Goal: Task Accomplishment & Management: Manage account settings

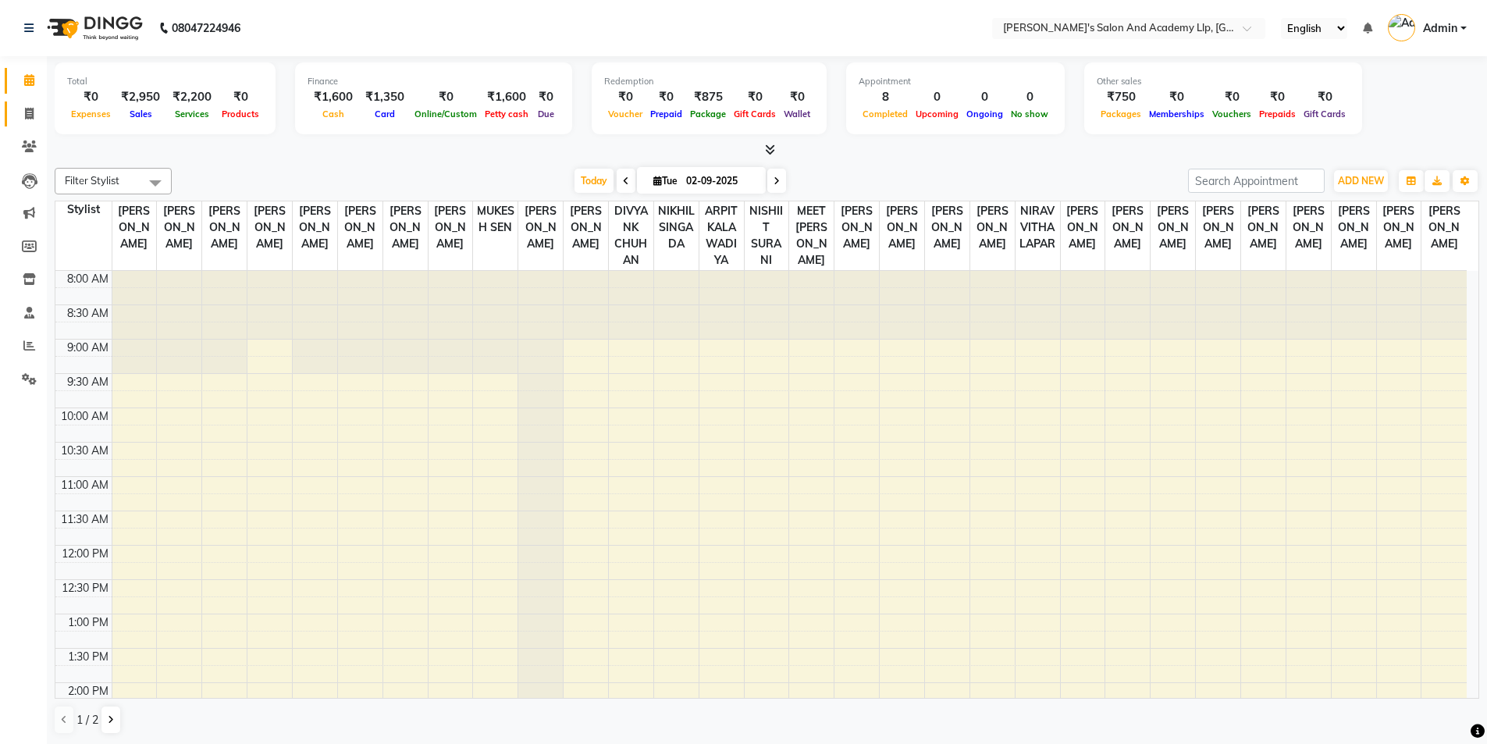
click at [23, 104] on link "Invoice" at bounding box center [23, 114] width 37 height 26
select select "service"
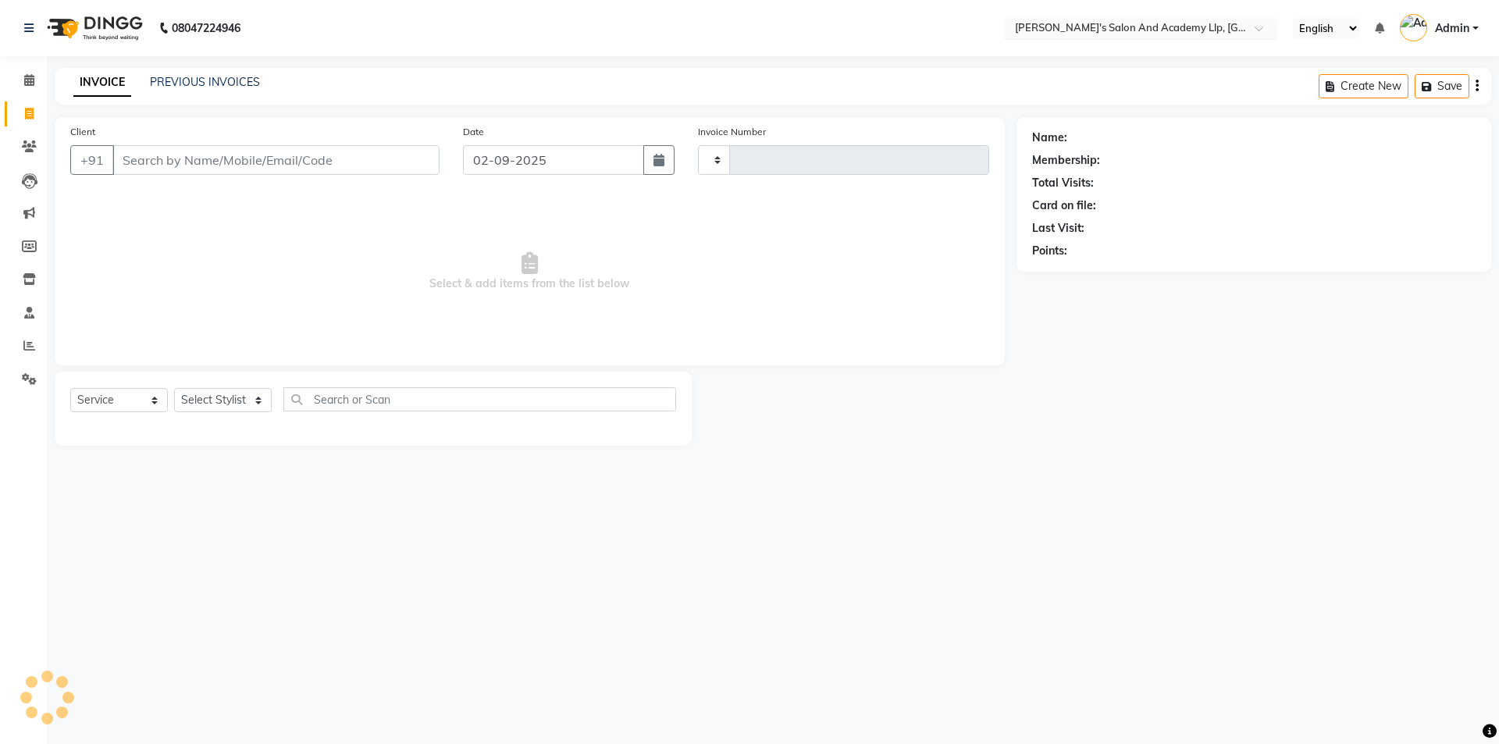
click at [1179, 24] on input "text" at bounding box center [1125, 30] width 226 height 16
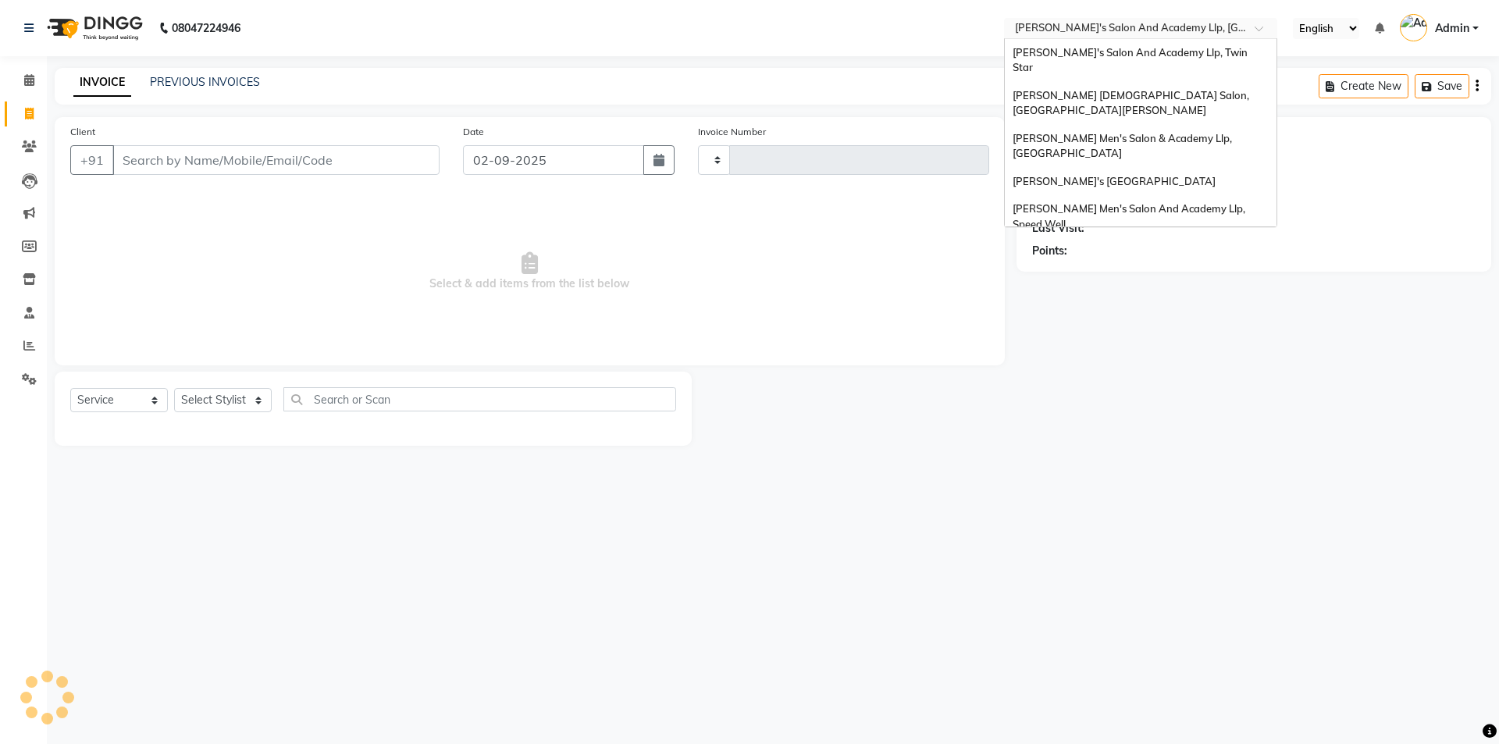
type input "11301"
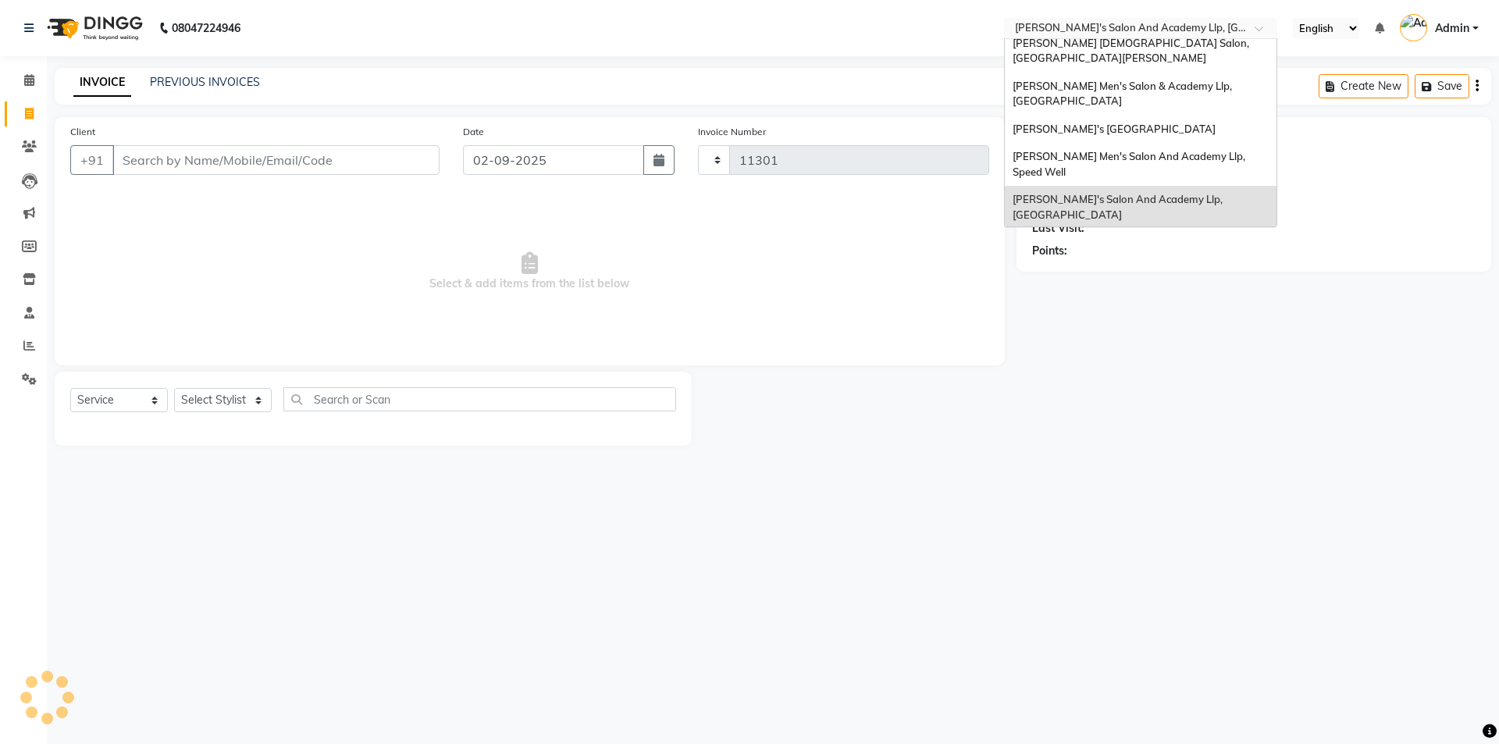
select select "6983"
click at [1195, 193] on span "[PERSON_NAME]'s Salon And Academy Llp, [GEOGRAPHIC_DATA]" at bounding box center [1118, 207] width 212 height 28
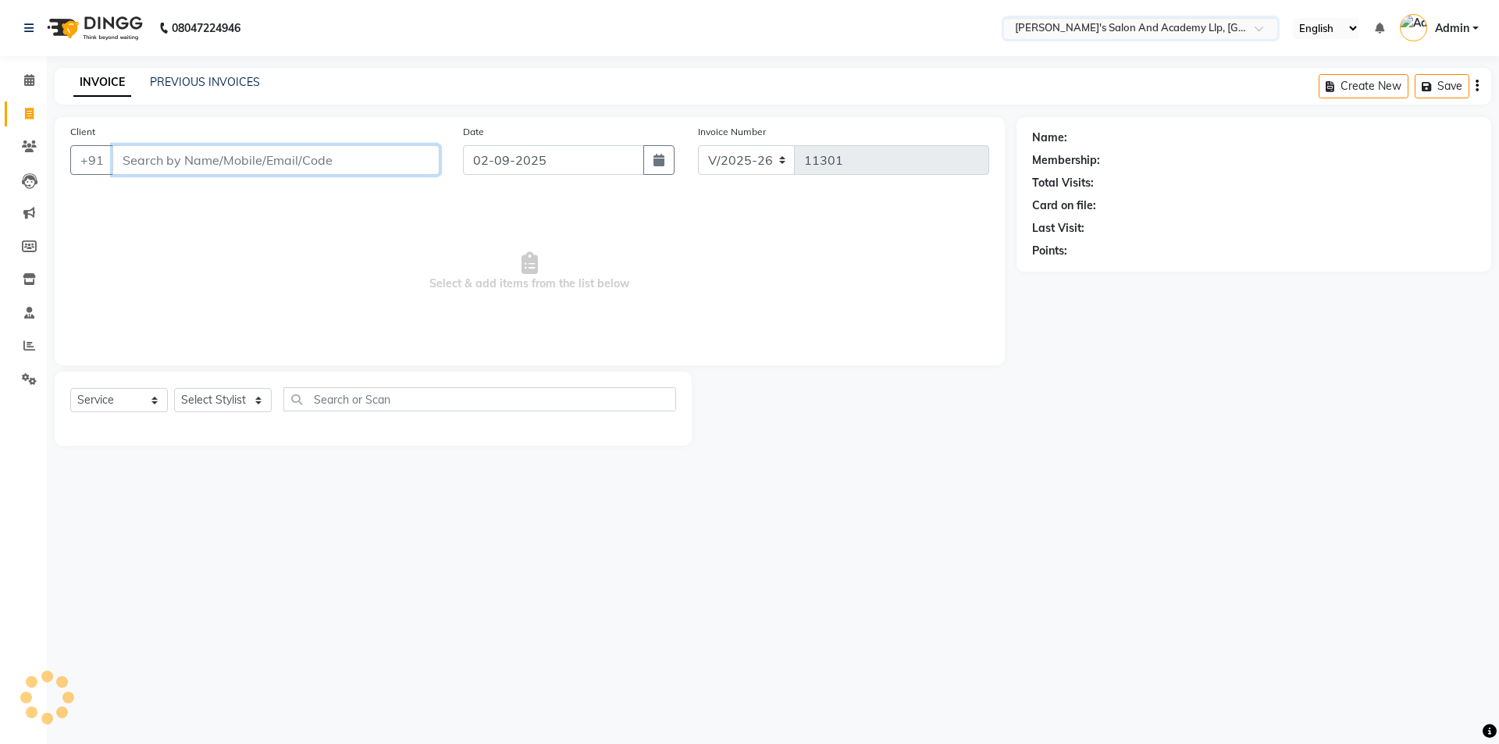
select select "membership"
click at [248, 151] on input "Client" at bounding box center [275, 160] width 327 height 30
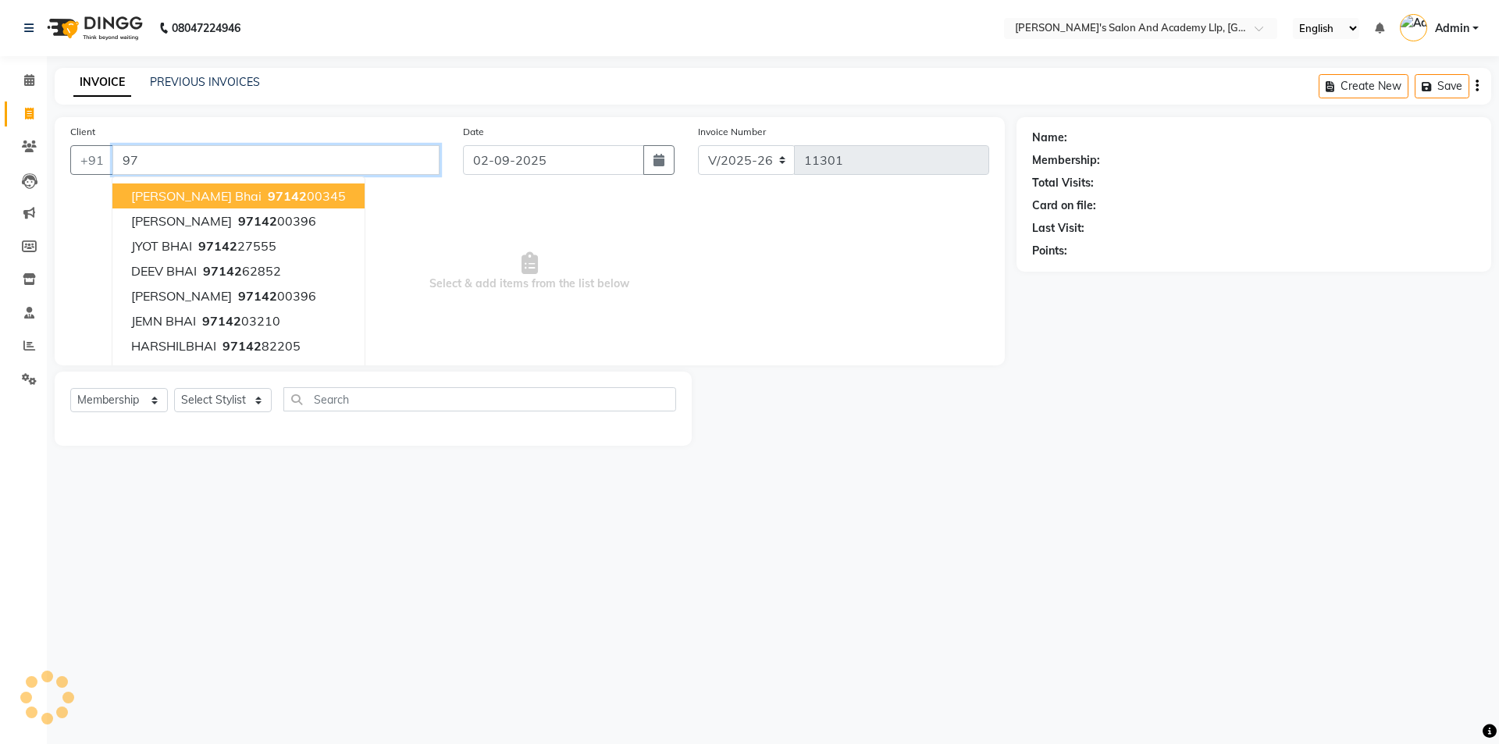
type input "9"
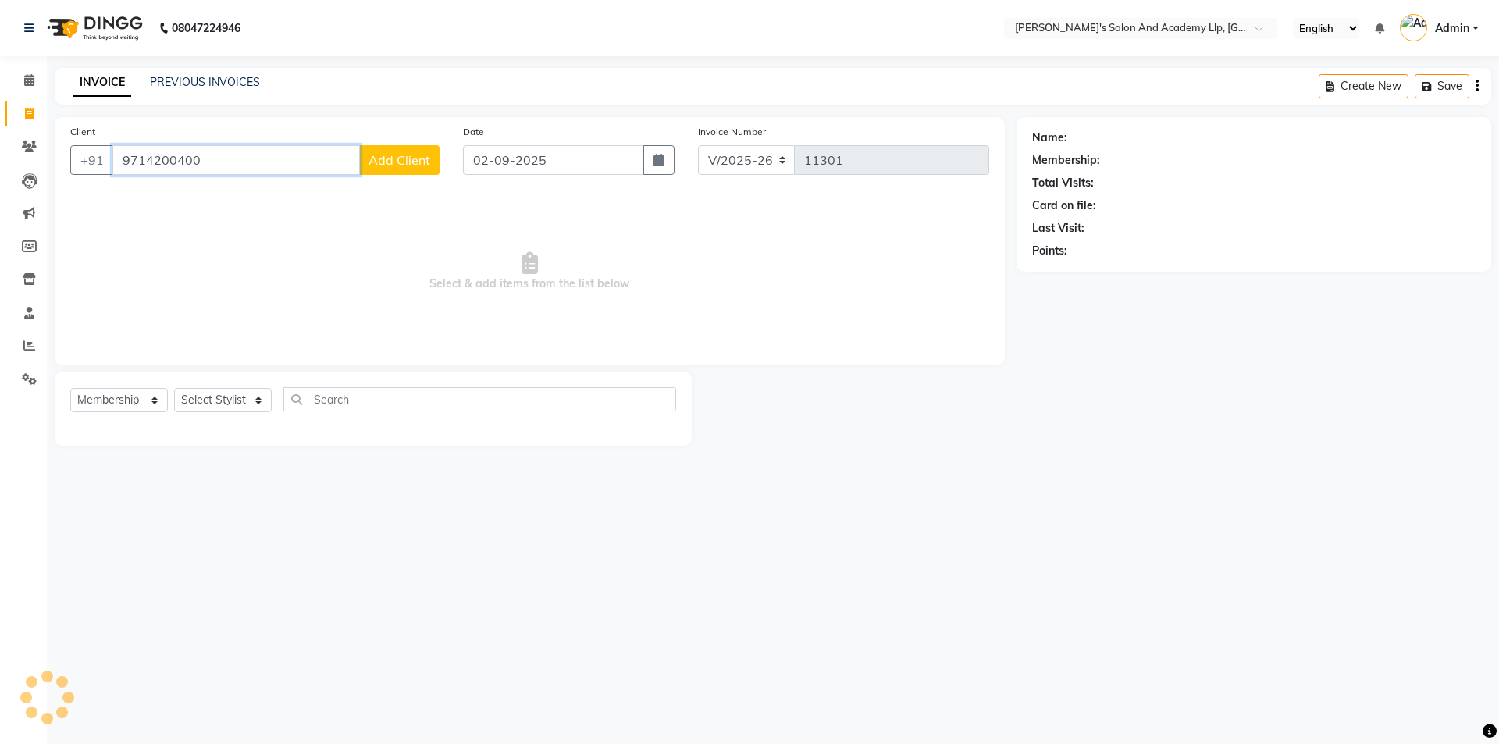
type input "9714200400"
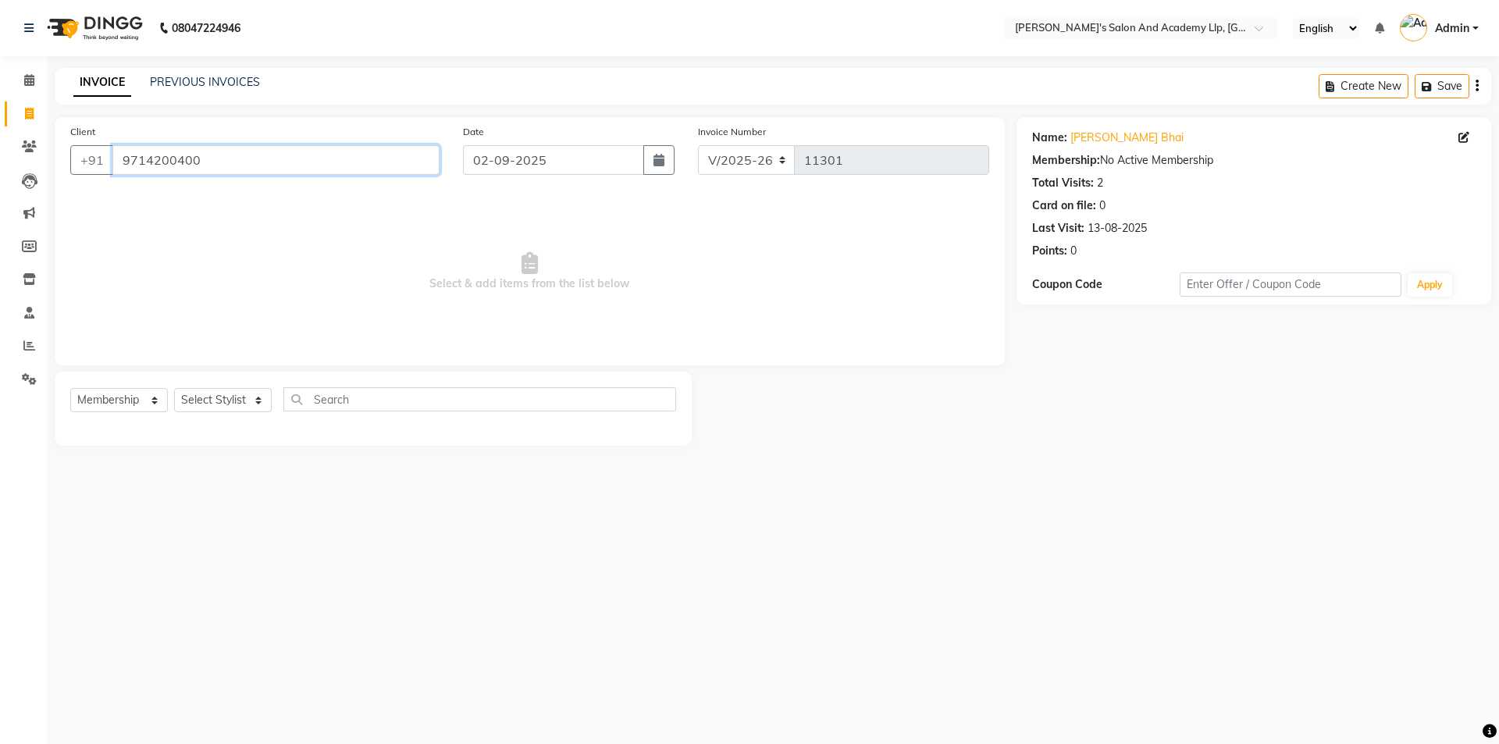
drag, startPoint x: 278, startPoint y: 162, endPoint x: 0, endPoint y: 120, distance: 281.1
click at [0, 120] on app-home "08047224946 Select Location × [PERSON_NAME]'s Salon And Academy Llp, University…" at bounding box center [749, 234] width 1499 height 469
click at [1159, 28] on input "text" at bounding box center [1125, 30] width 226 height 16
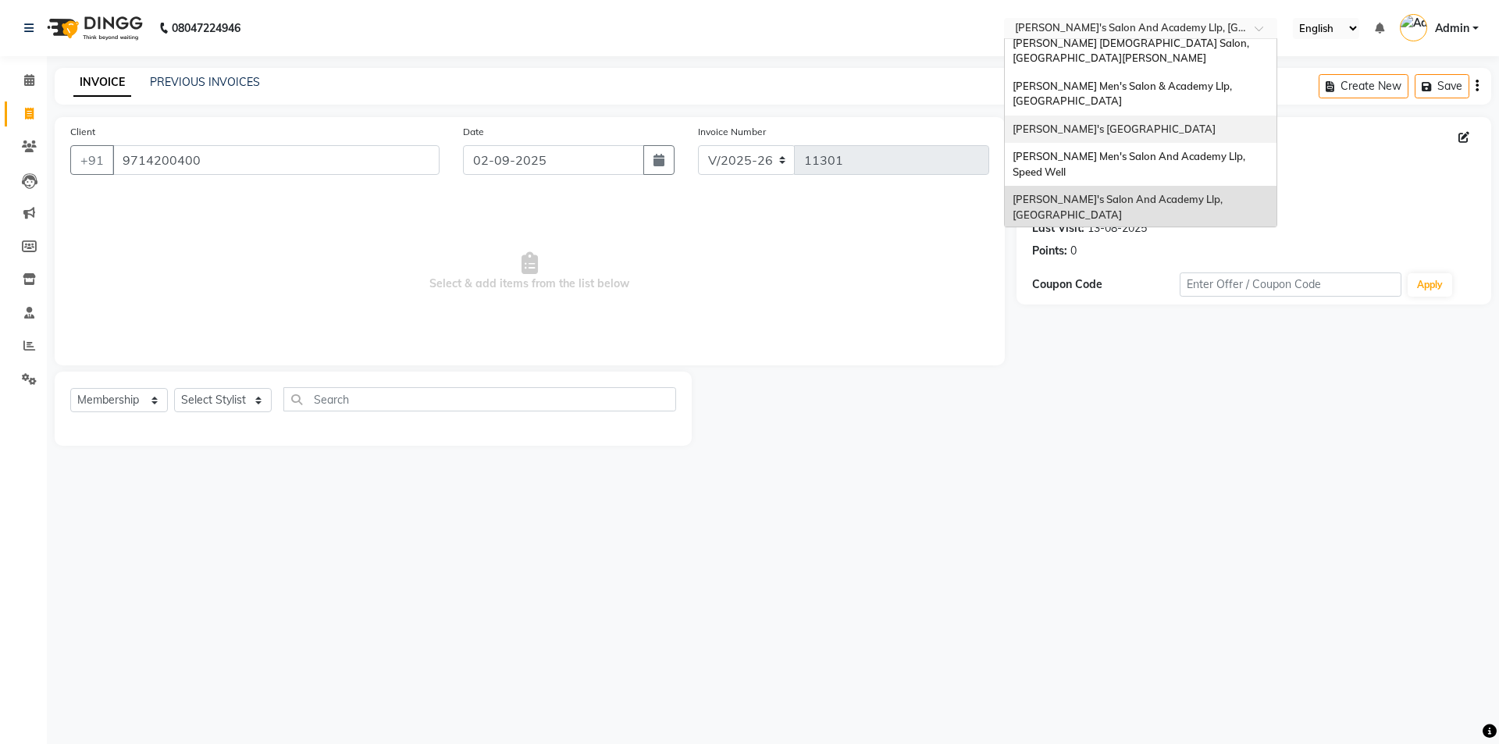
scroll to position [0, 0]
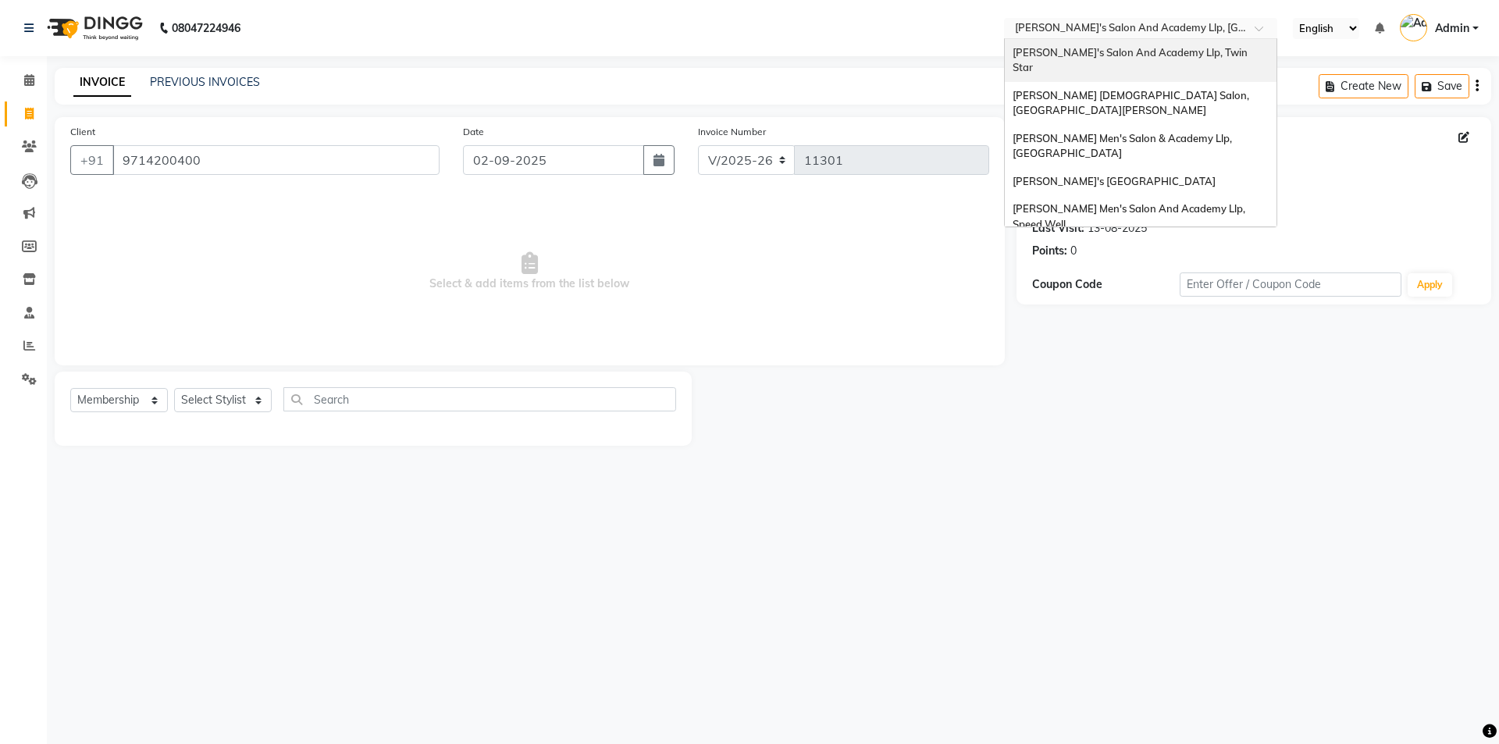
click at [1173, 50] on span "[PERSON_NAME]'s Salon And Academy Llp, Twin Star" at bounding box center [1130, 60] width 237 height 28
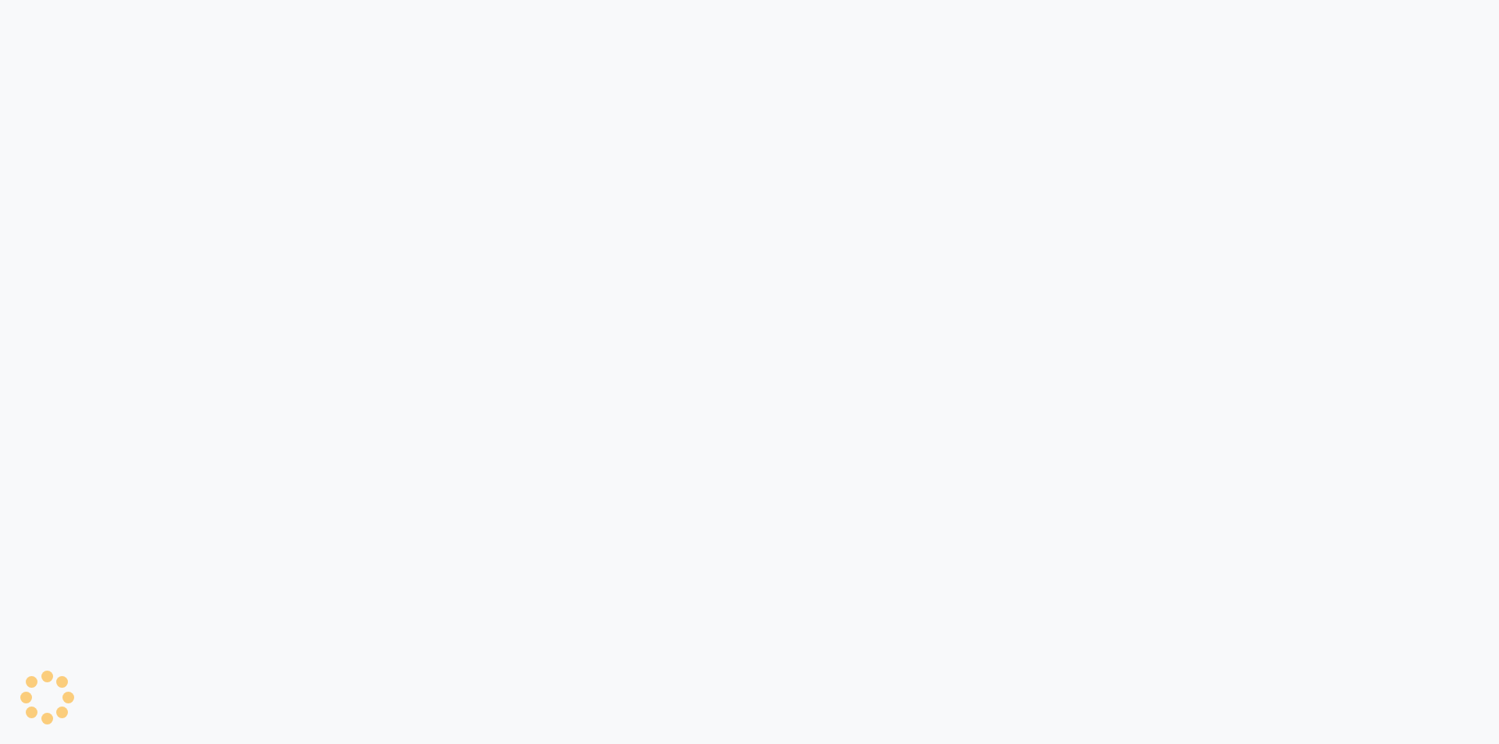
select select "service"
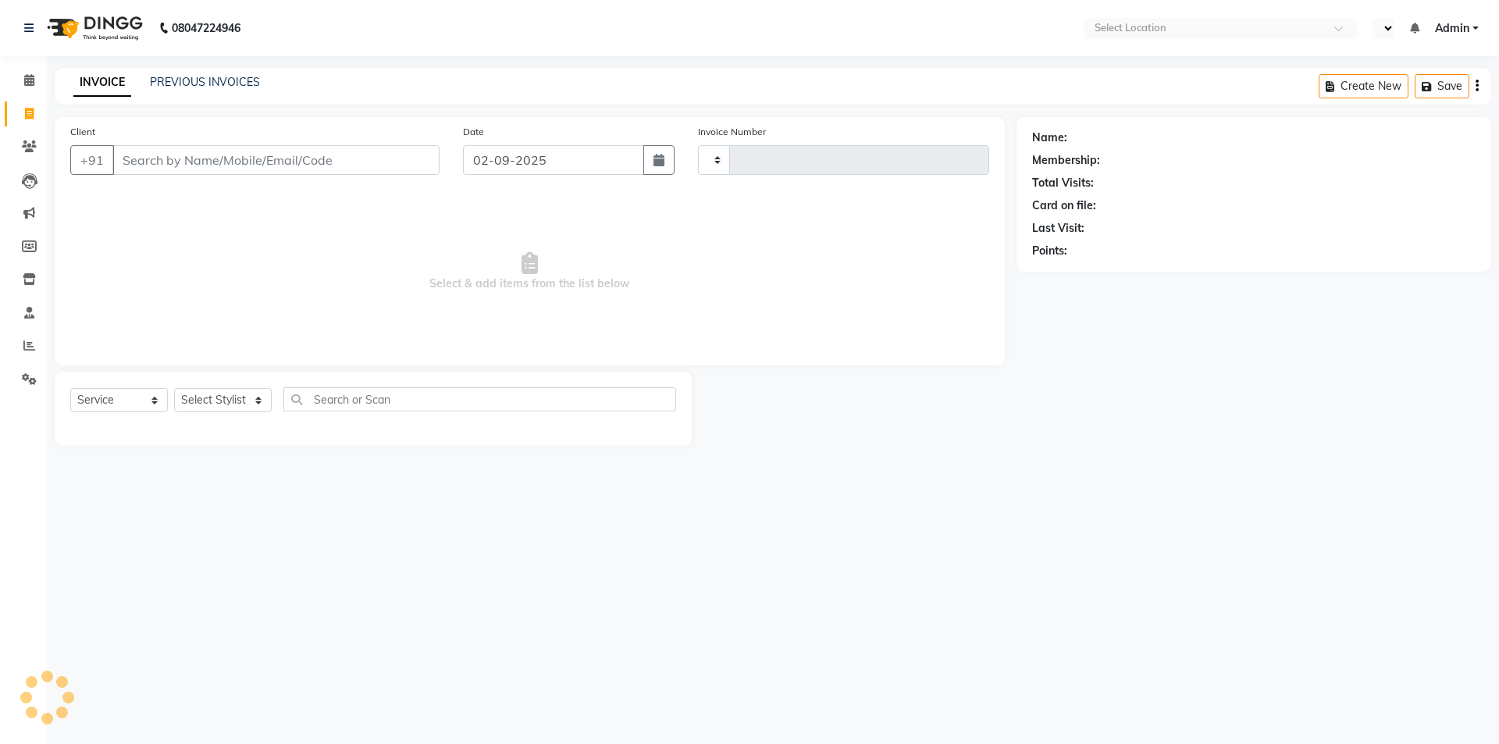
type input "9491"
select select "en"
select select "6985"
click at [361, 162] on input "Client" at bounding box center [275, 160] width 327 height 30
type input "9714200400"
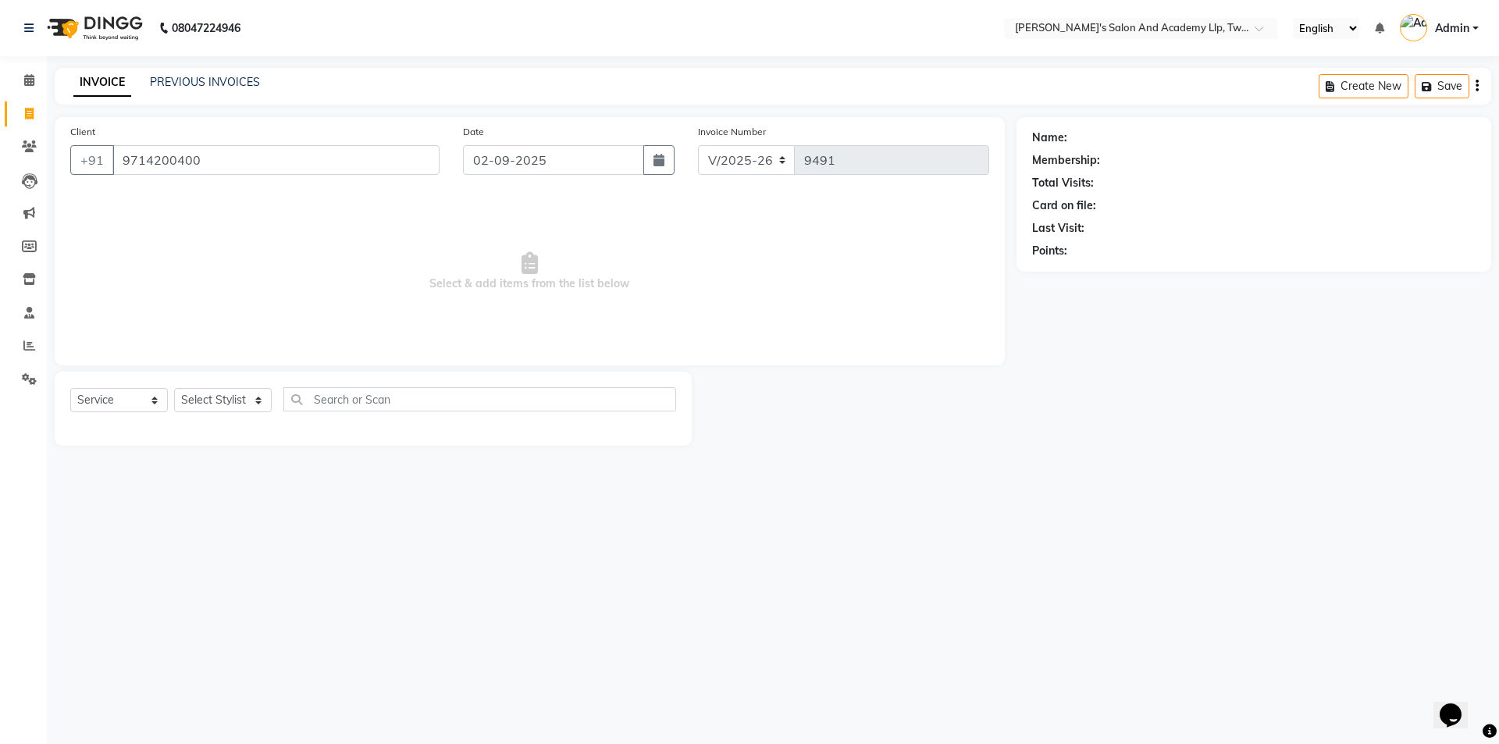
select select "membership"
type input "9714200400"
click at [1077, 272] on icon "button" at bounding box center [1075, 273] width 11 height 11
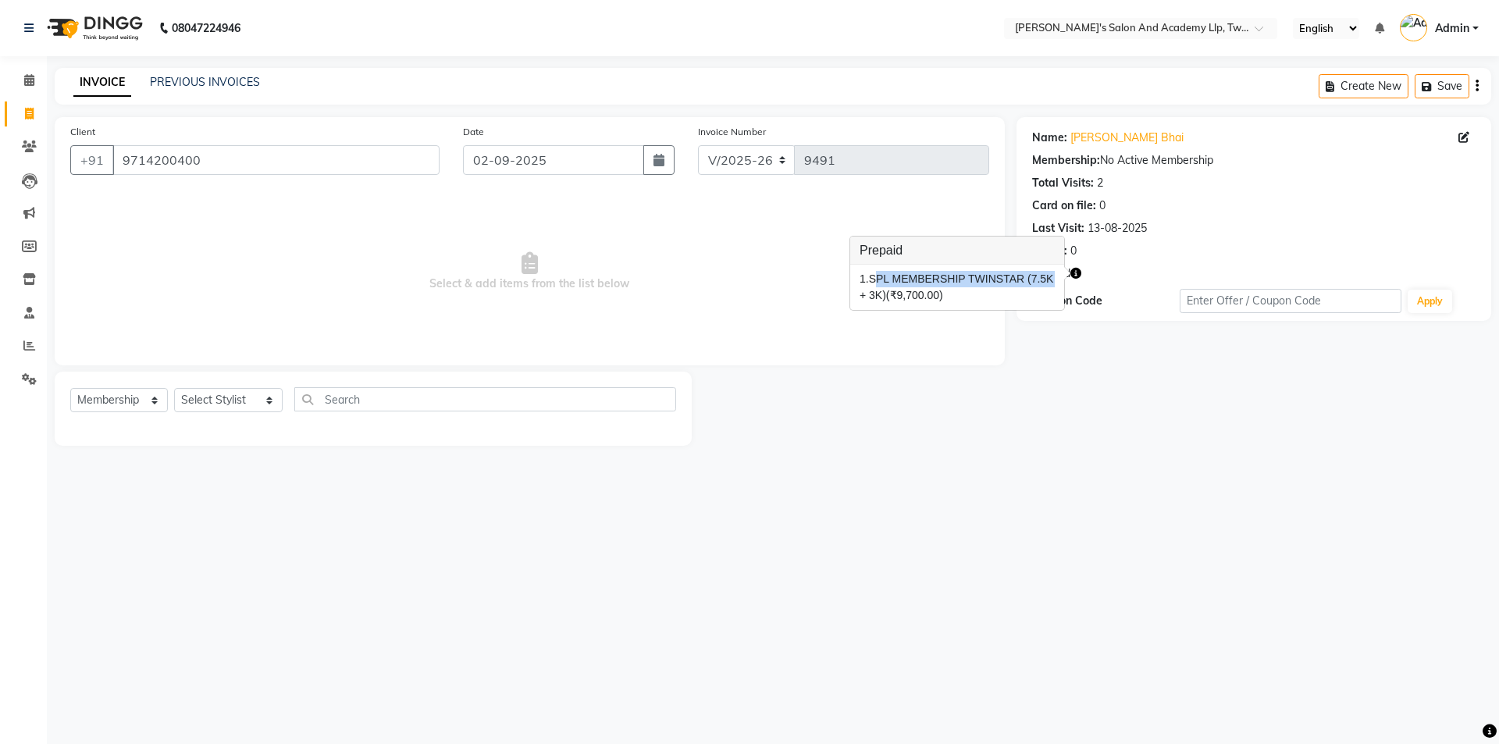
drag, startPoint x: 872, startPoint y: 280, endPoint x: 1036, endPoint y: 287, distance: 164.1
click at [1036, 287] on div "1. SPL MEMBERSHIP TWINSTAR (7.5K + 3K) (₹9,700.00)" at bounding box center [956, 287] width 195 height 33
click at [1076, 272] on icon "button" at bounding box center [1075, 273] width 11 height 11
drag, startPoint x: 872, startPoint y: 278, endPoint x: 1039, endPoint y: 280, distance: 167.1
click at [1039, 280] on div "1. SPL MEMBERSHIP TWINSTAR (7.5K + 3K) (₹9,700.00)" at bounding box center [956, 287] width 195 height 33
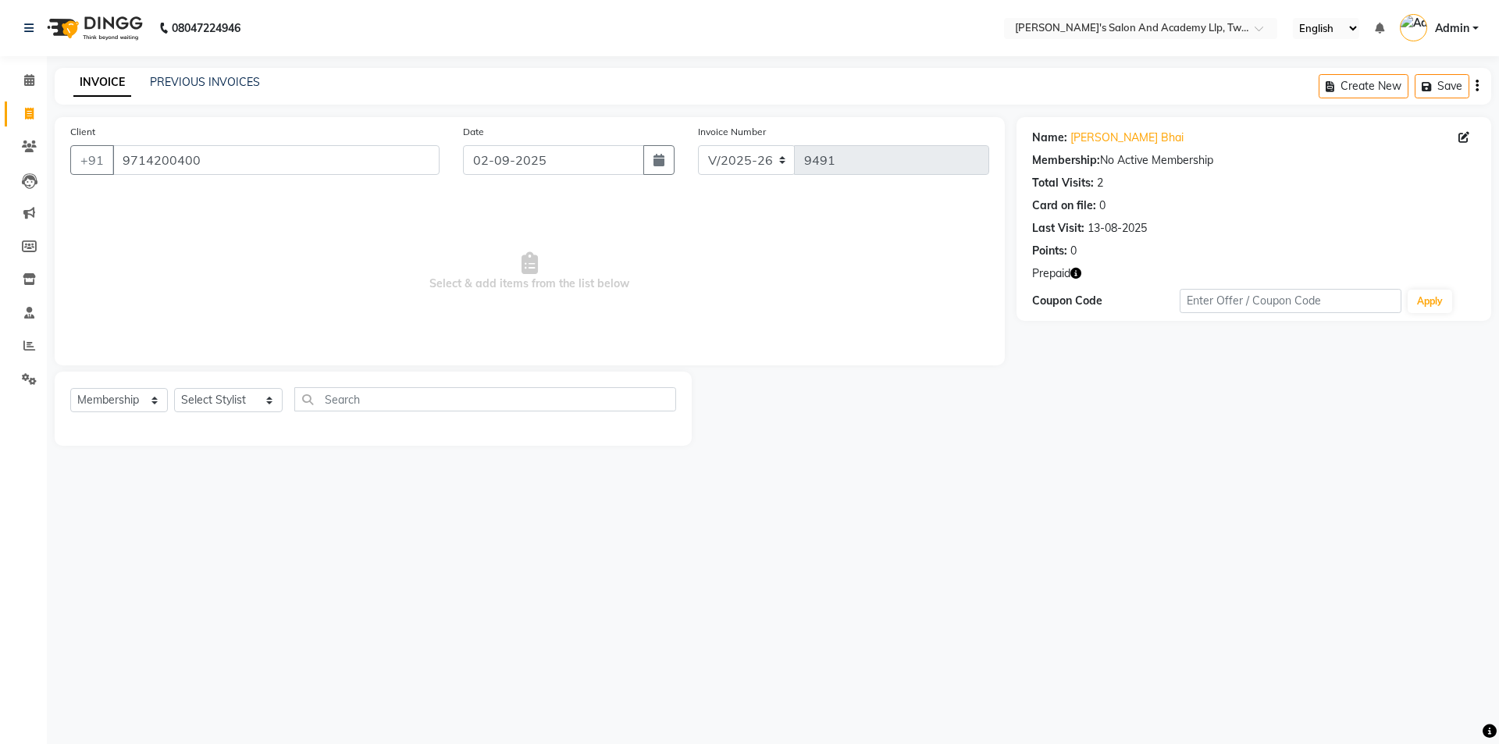
click at [1077, 274] on icon "button" at bounding box center [1075, 273] width 11 height 11
drag, startPoint x: 872, startPoint y: 278, endPoint x: 1038, endPoint y: 278, distance: 166.3
click at [1038, 278] on div "1. SPL MEMBERSHIP TWINSTAR (7.5K + 3K) (₹9,700.00)" at bounding box center [956, 287] width 195 height 33
click at [1076, 273] on icon "button" at bounding box center [1075, 273] width 11 height 11
click at [1090, 139] on link "[PERSON_NAME] Bhai" at bounding box center [1126, 138] width 113 height 16
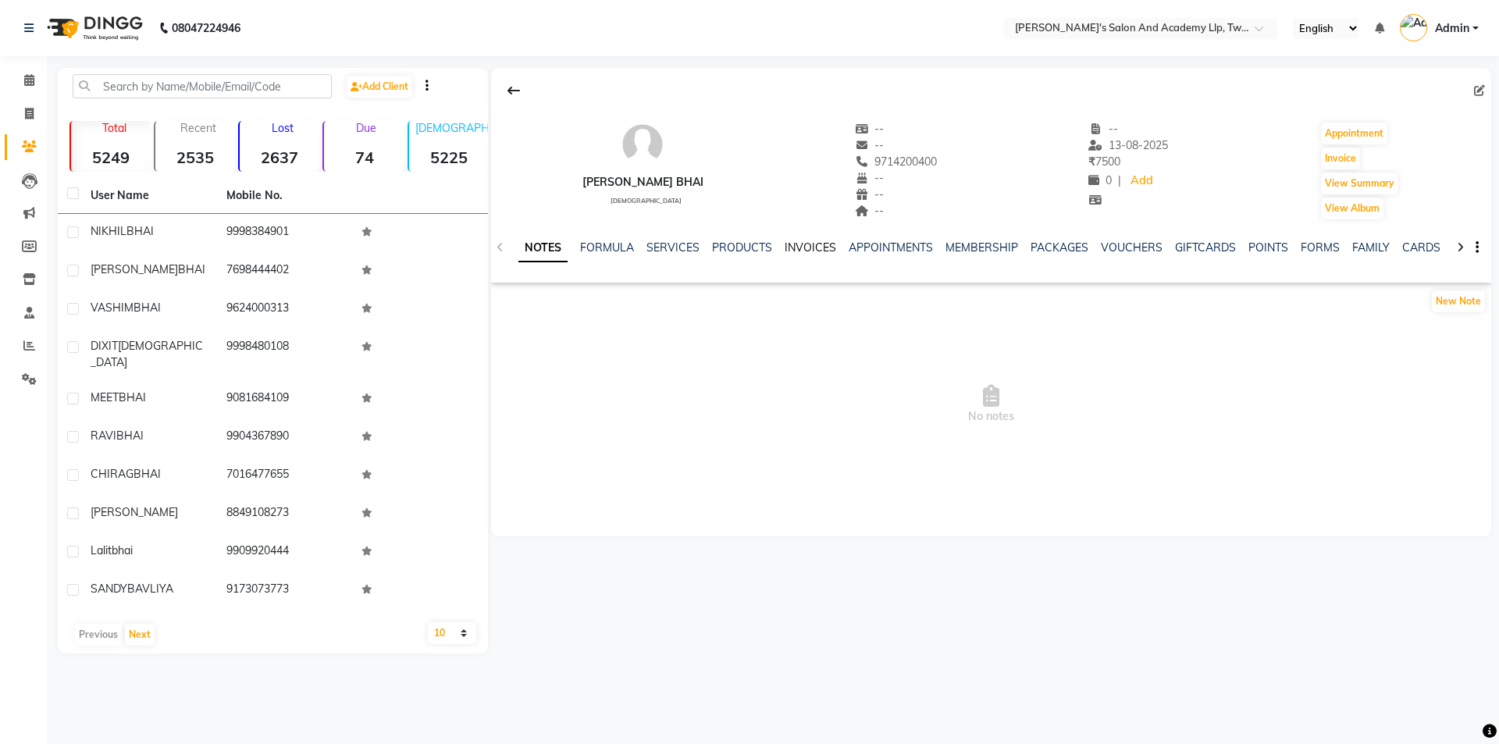
click at [789, 244] on link "INVOICES" at bounding box center [810, 247] width 52 height 14
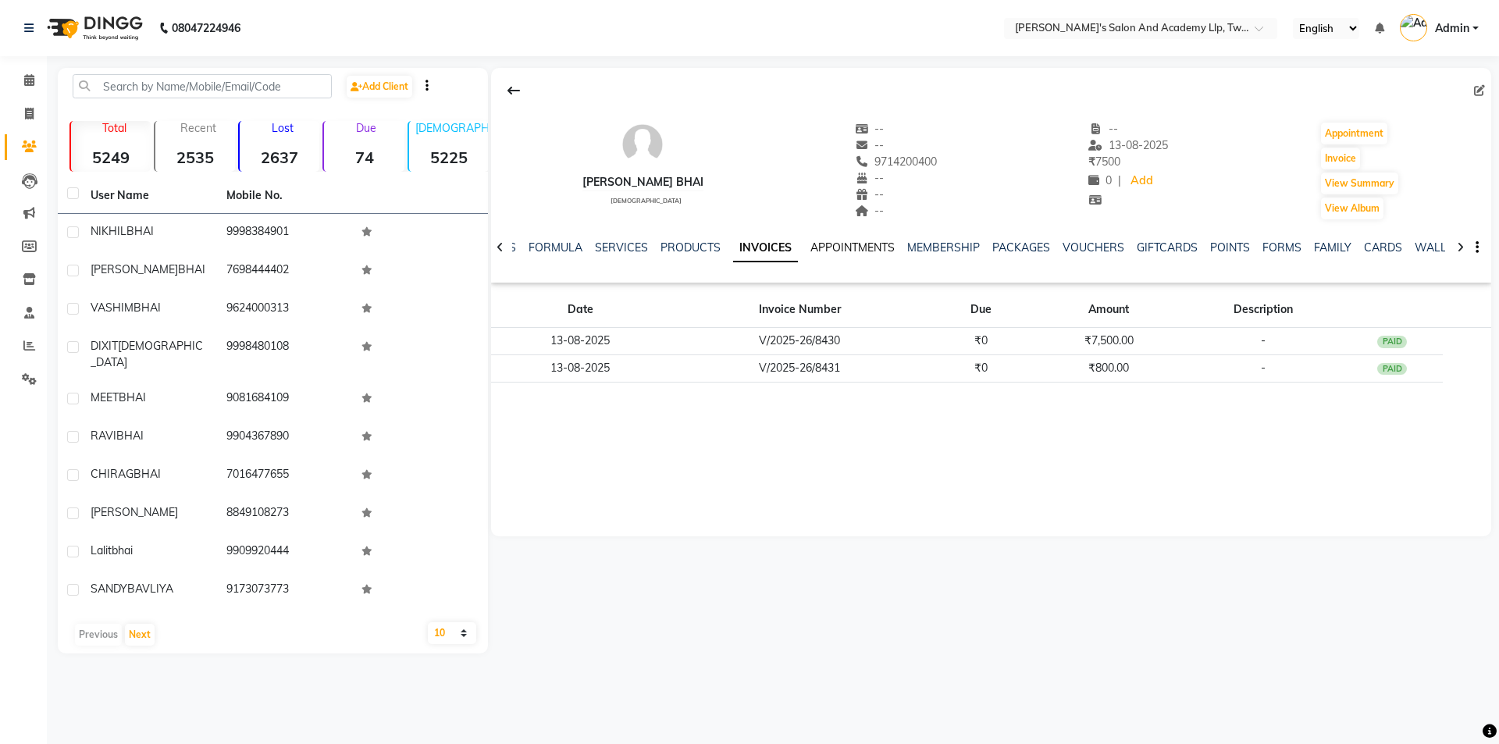
click at [817, 247] on link "APPOINTMENTS" at bounding box center [852, 247] width 84 height 14
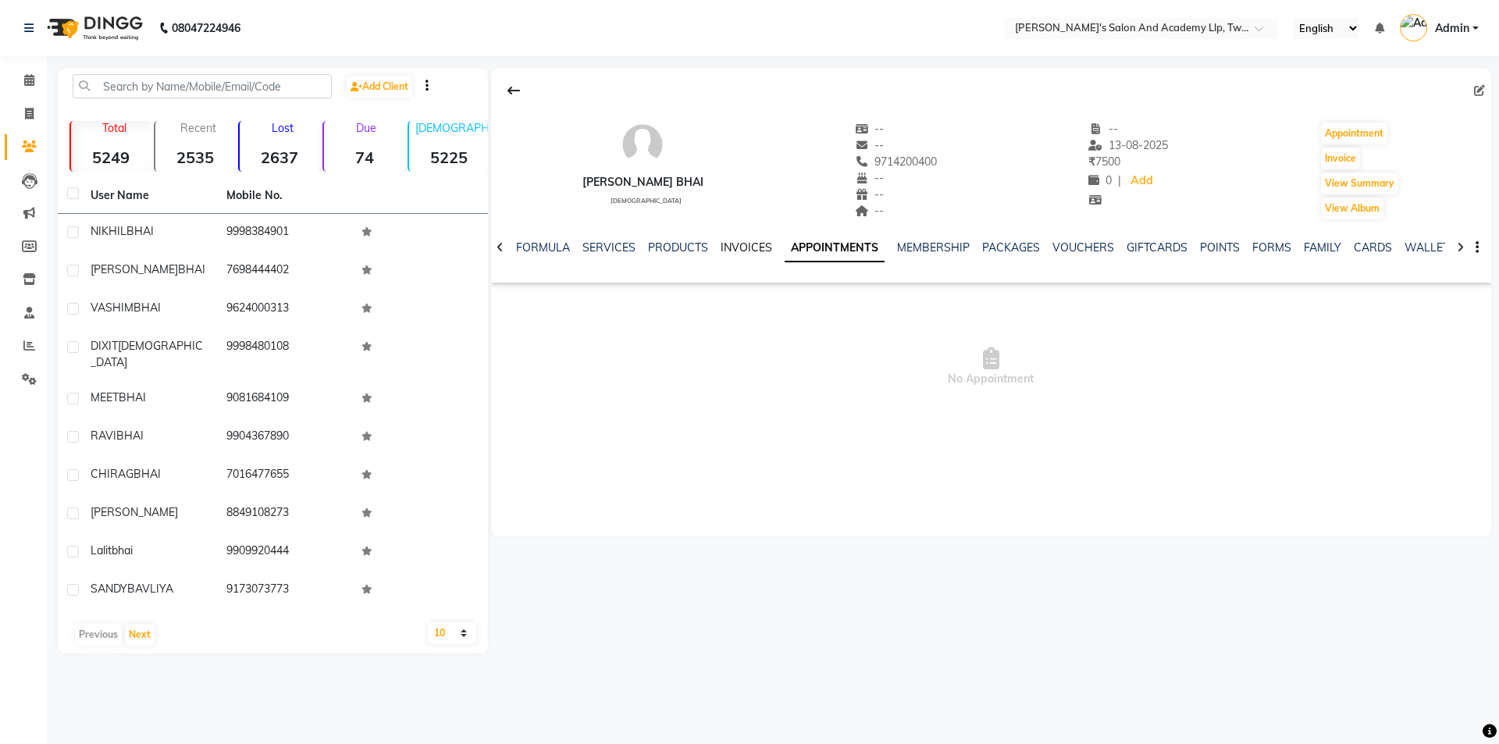
click at [742, 245] on link "INVOICES" at bounding box center [746, 247] width 52 height 14
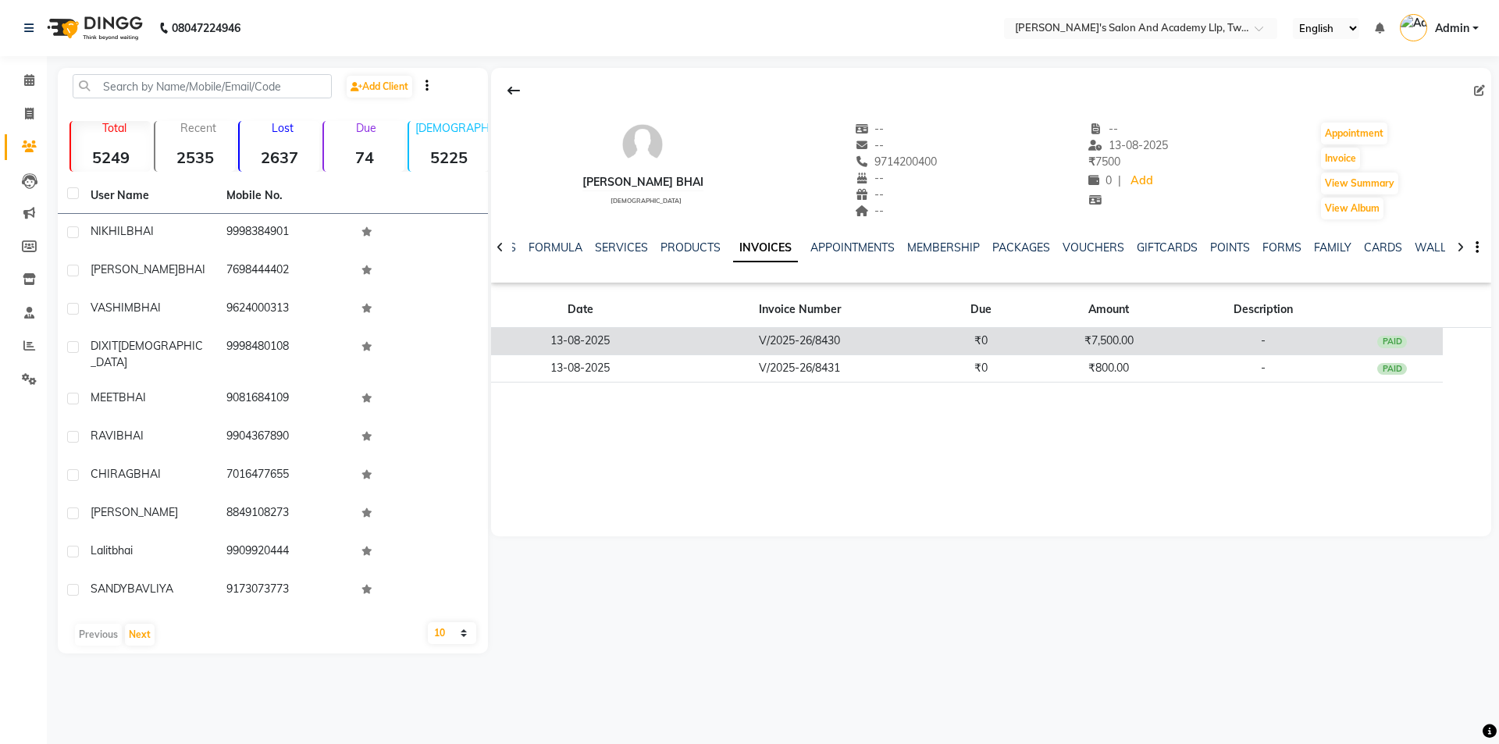
click at [1379, 341] on div "PAID" at bounding box center [1392, 342] width 30 height 12
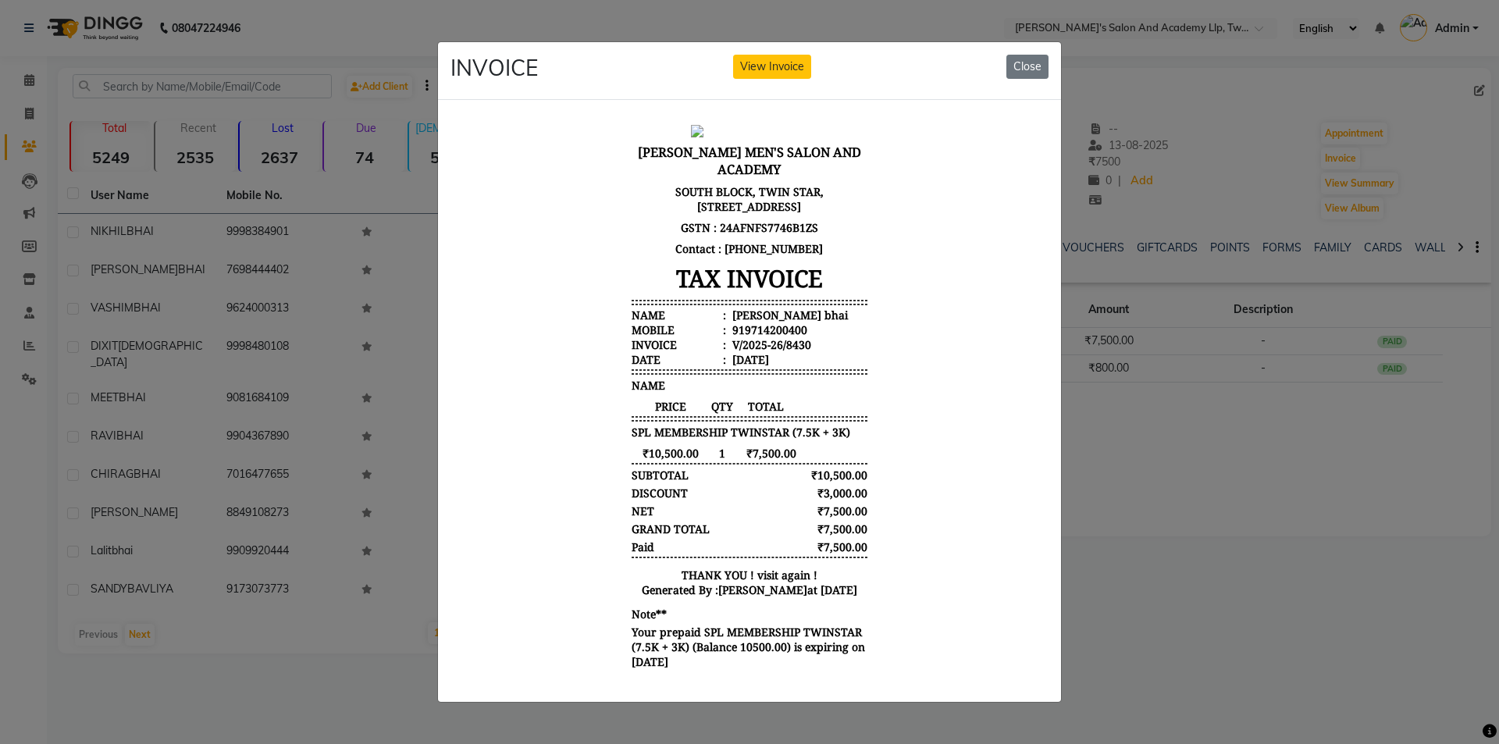
scroll to position [12, 0]
drag, startPoint x: 621, startPoint y: 417, endPoint x: 839, endPoint y: 417, distance: 218.6
click at [839, 425] on div "SPL MEMBERSHIP TWINSTAR (7.5K + 3K)" at bounding box center [749, 432] width 236 height 15
copy span "SPL MEMBERSHIP TWINSTAR (7.5K + 3K)"
click at [1016, 61] on button "Close" at bounding box center [1027, 67] width 42 height 24
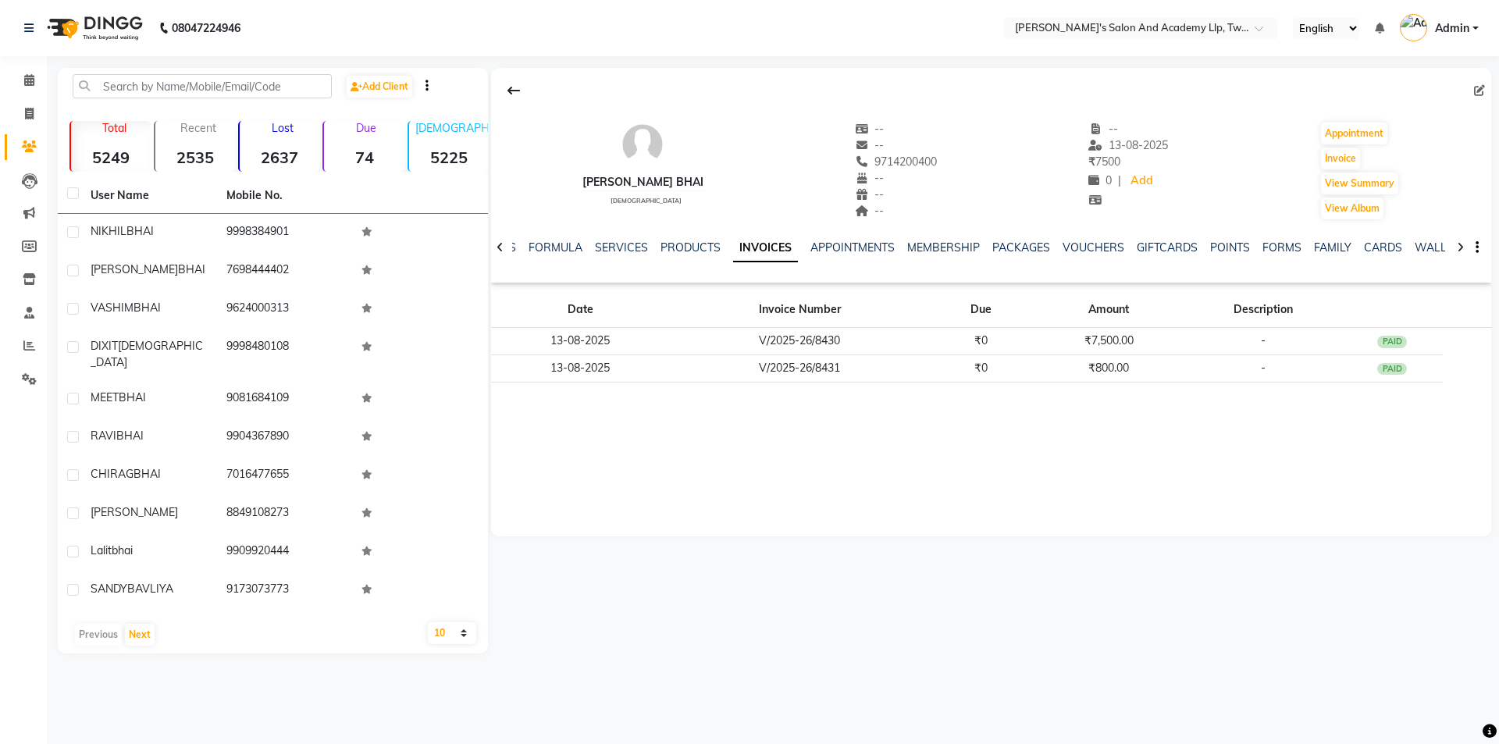
click at [1166, 6] on nav "08047224946 Select Location × Sandy Men's Salon And Academy Llp, Twin Star Engl…" at bounding box center [749, 28] width 1499 height 56
click at [1163, 23] on input "text" at bounding box center [1125, 30] width 226 height 16
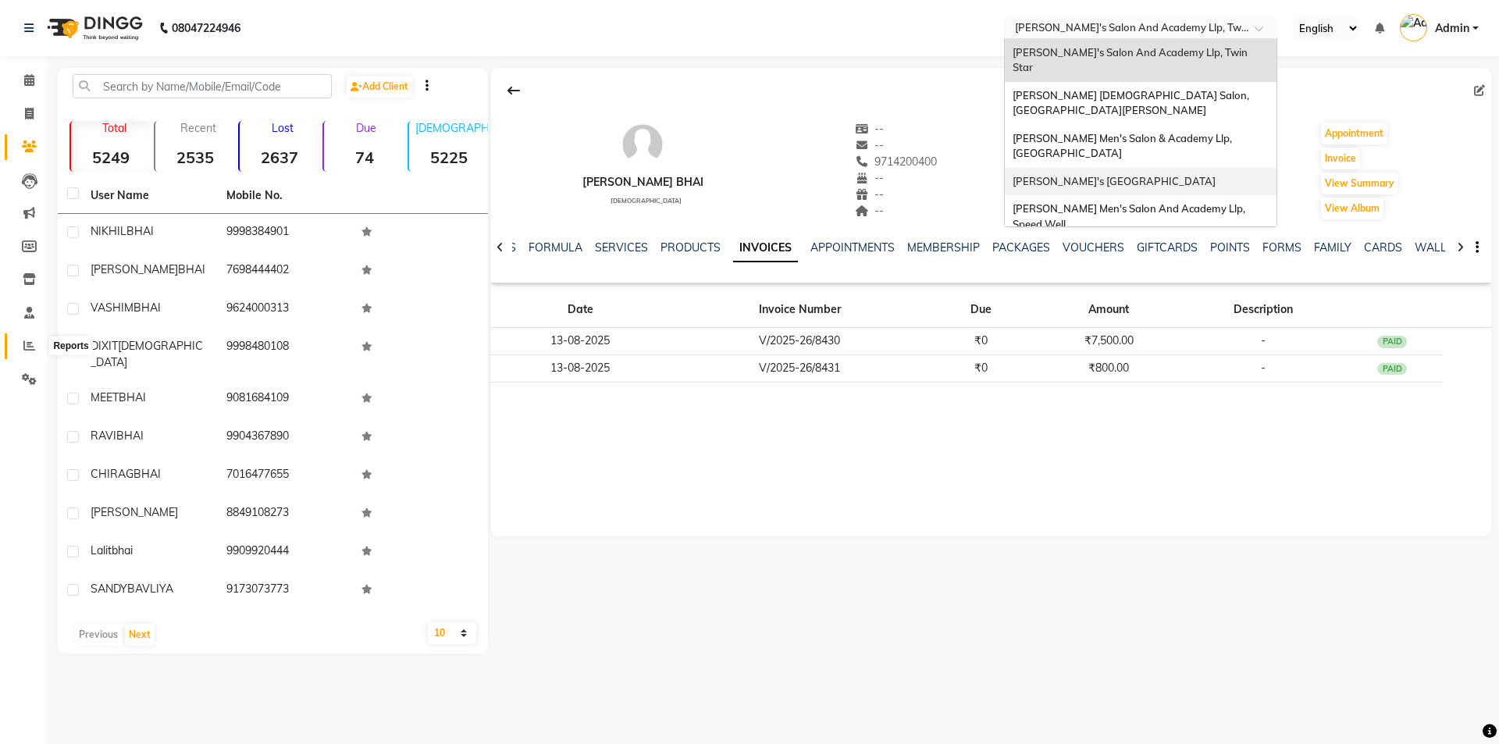
click at [20, 352] on span at bounding box center [29, 346] width 27 height 18
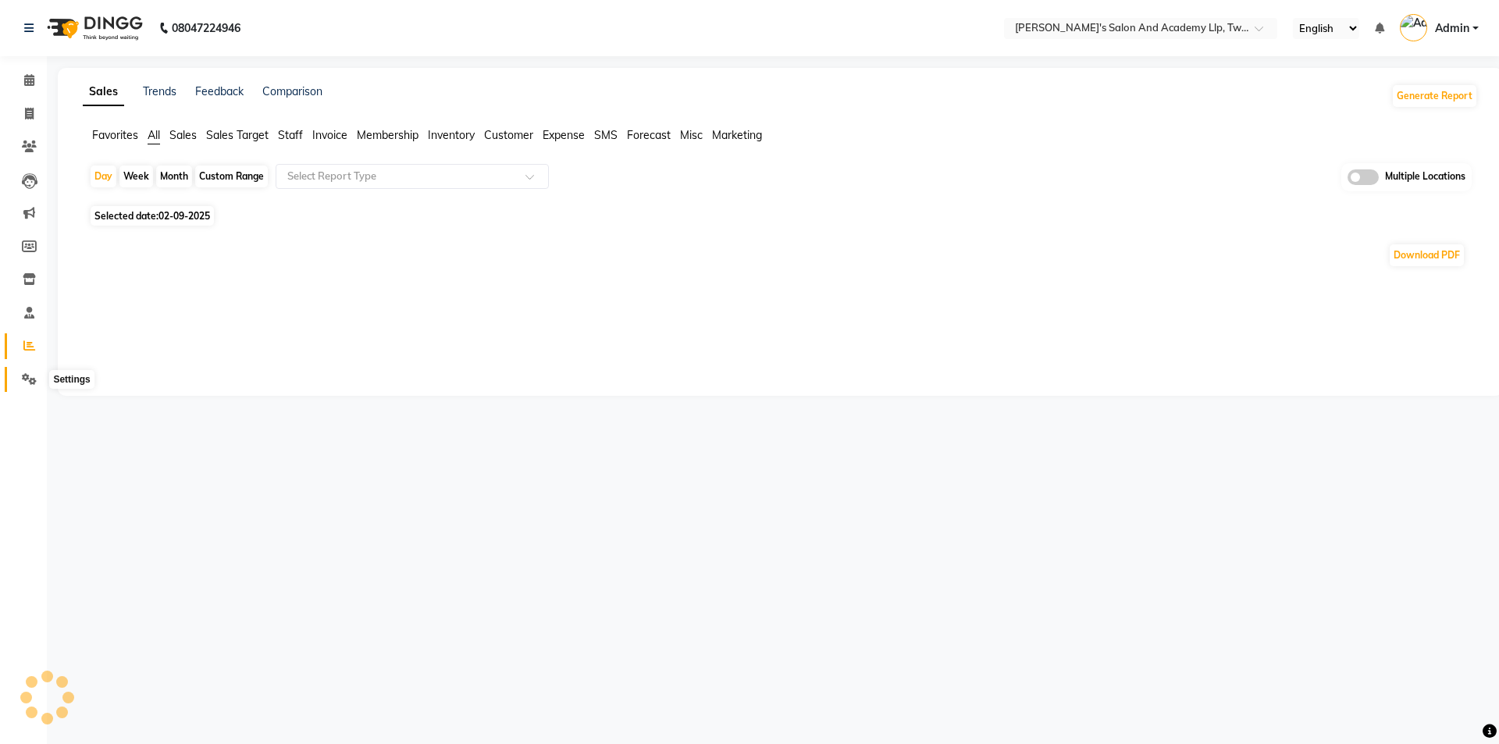
click at [34, 372] on span at bounding box center [29, 380] width 27 height 18
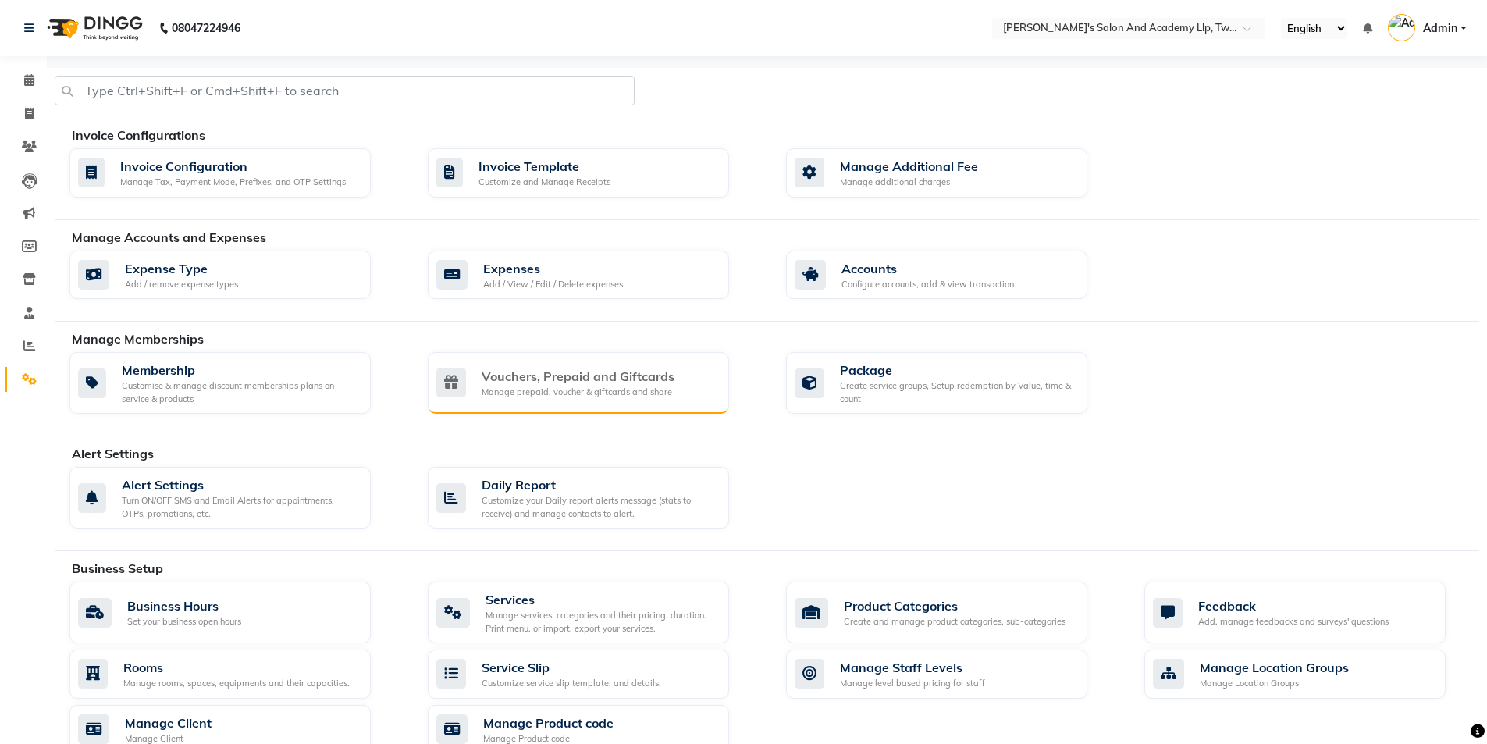
click at [493, 389] on div "Manage prepaid, voucher & giftcards and share" at bounding box center [578, 392] width 193 height 13
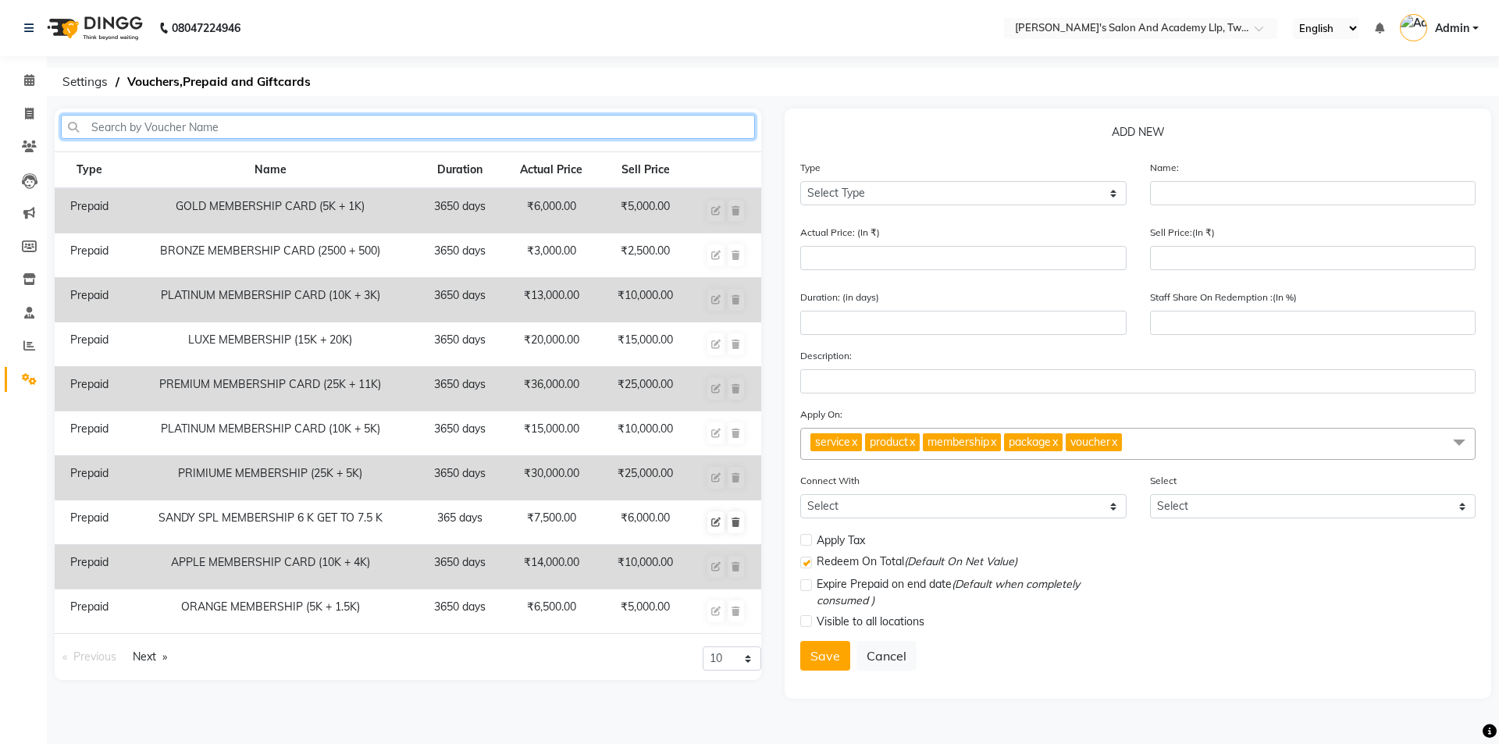
click at [294, 124] on input "text" at bounding box center [408, 127] width 694 height 24
paste input "SPL MEMBERSHIP TWINSTAR (7.5K + 3K)"
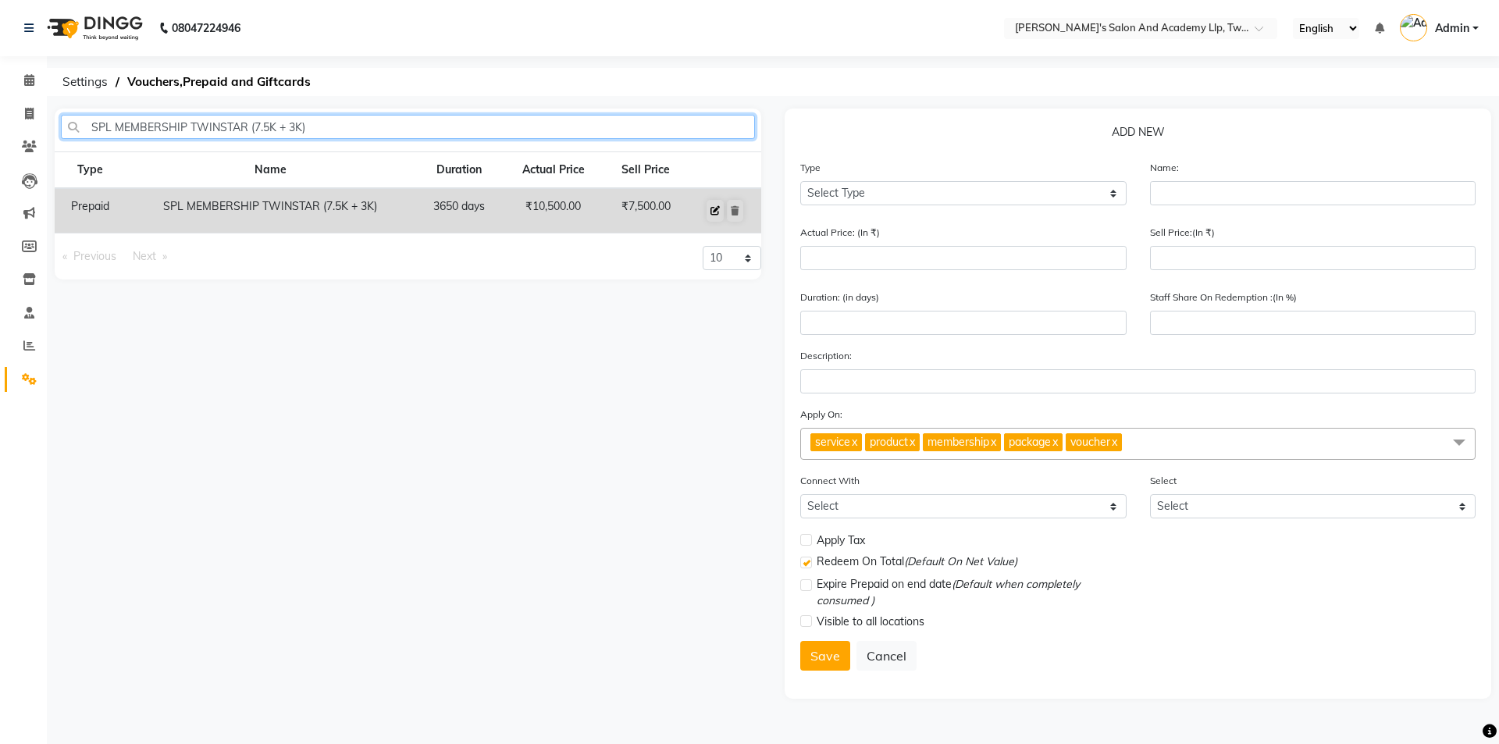
type input "SPL MEMBERSHIP TWINSTAR (7.5K + 3K)"
click at [712, 211] on icon at bounding box center [714, 210] width 9 height 9
select select "P"
type input "SPL MEMBERSHIP TWINSTAR (7.5K + 3K)"
type input "10500"
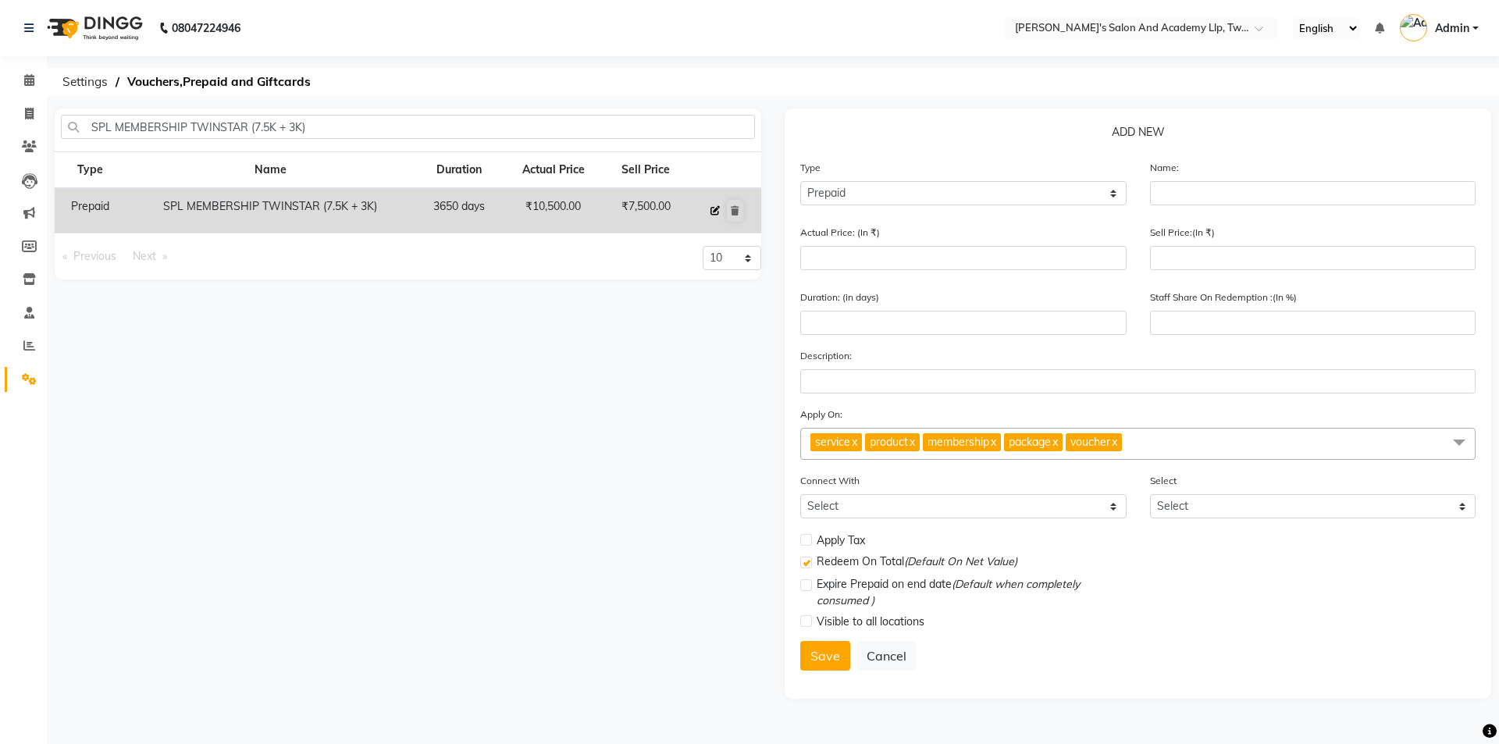
type input "7500"
type input "3650"
type input "71"
click at [806, 621] on label at bounding box center [806, 621] width 12 height 12
click at [806, 621] on input "checkbox" at bounding box center [805, 622] width 10 height 10
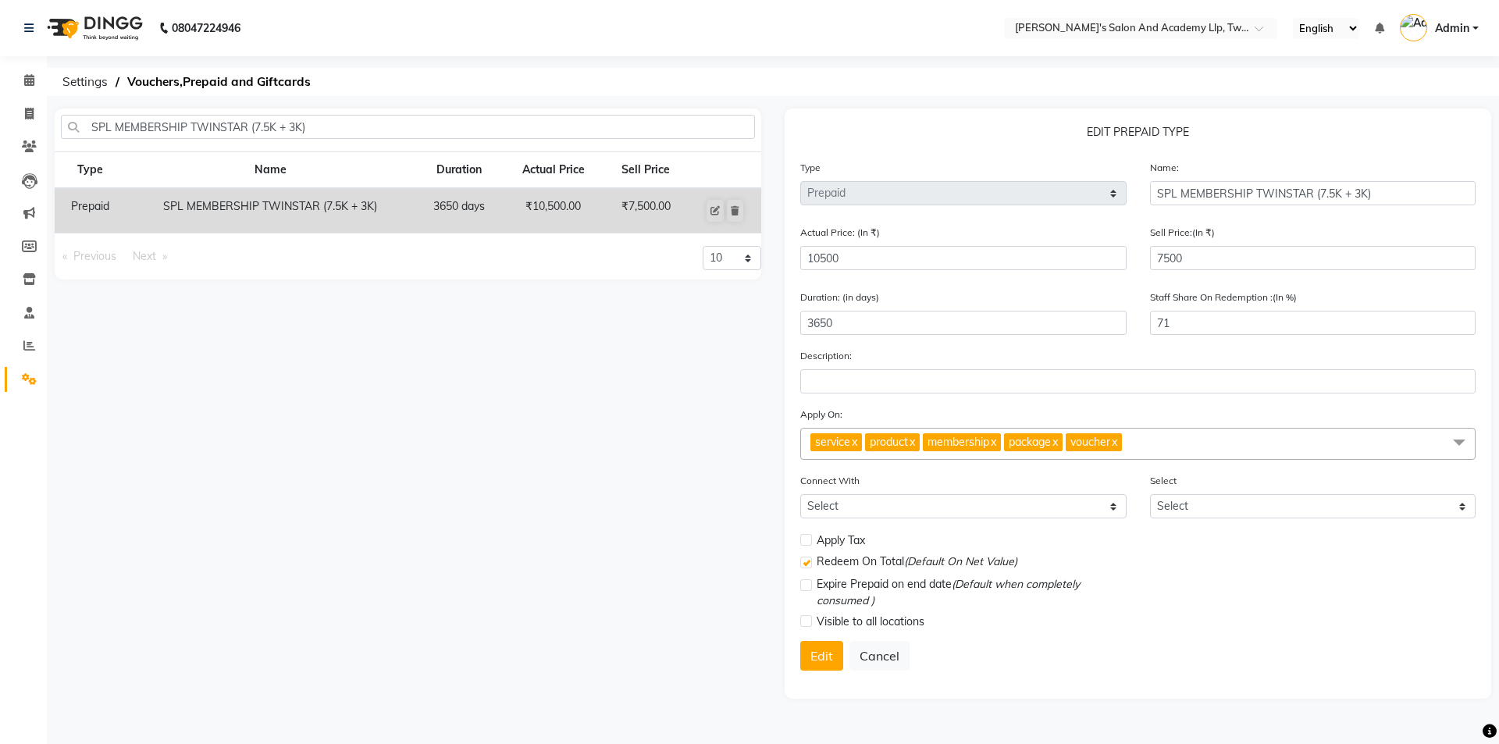
checkbox input "true"
click at [819, 654] on button "Edit" at bounding box center [821, 656] width 43 height 30
select select
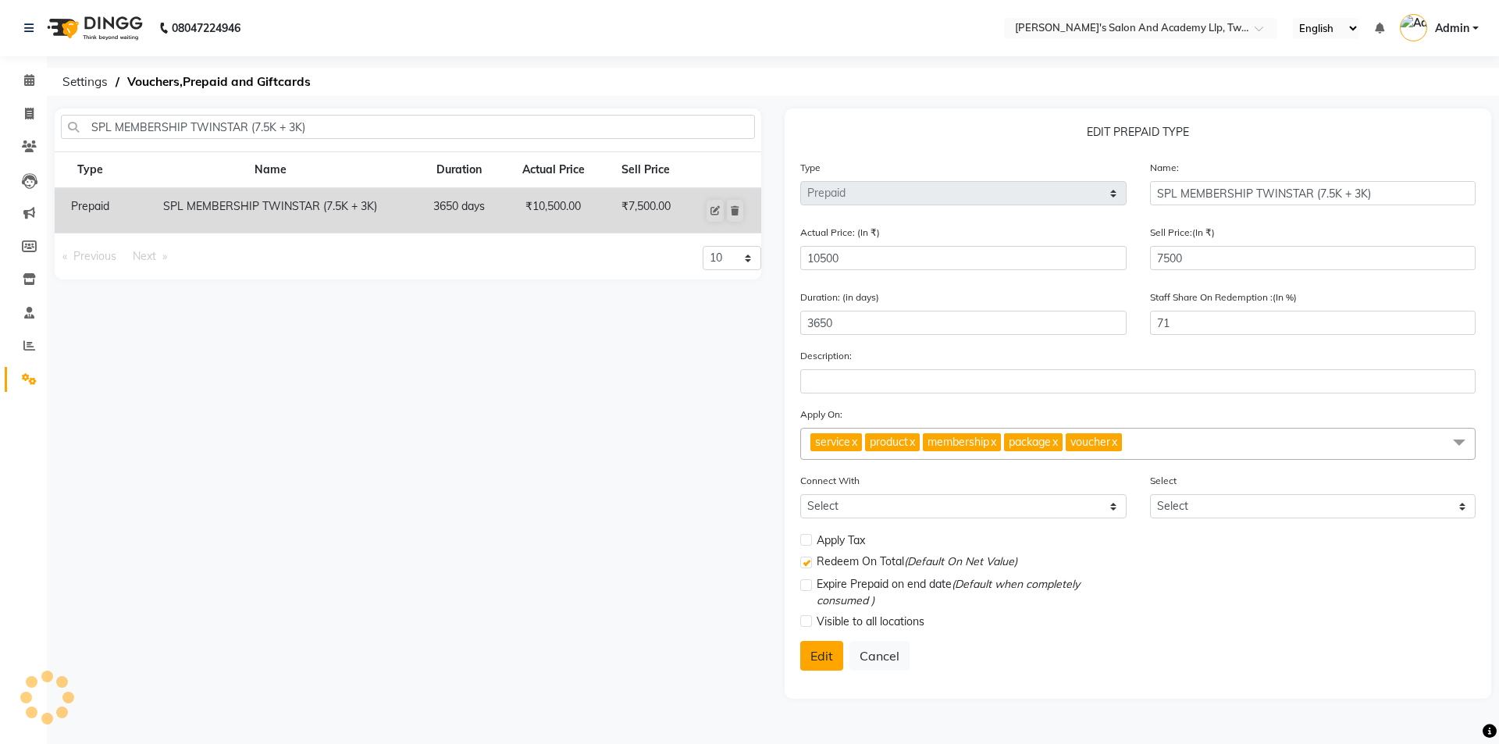
checkbox input "false"
checkbox input "true"
checkbox input "false"
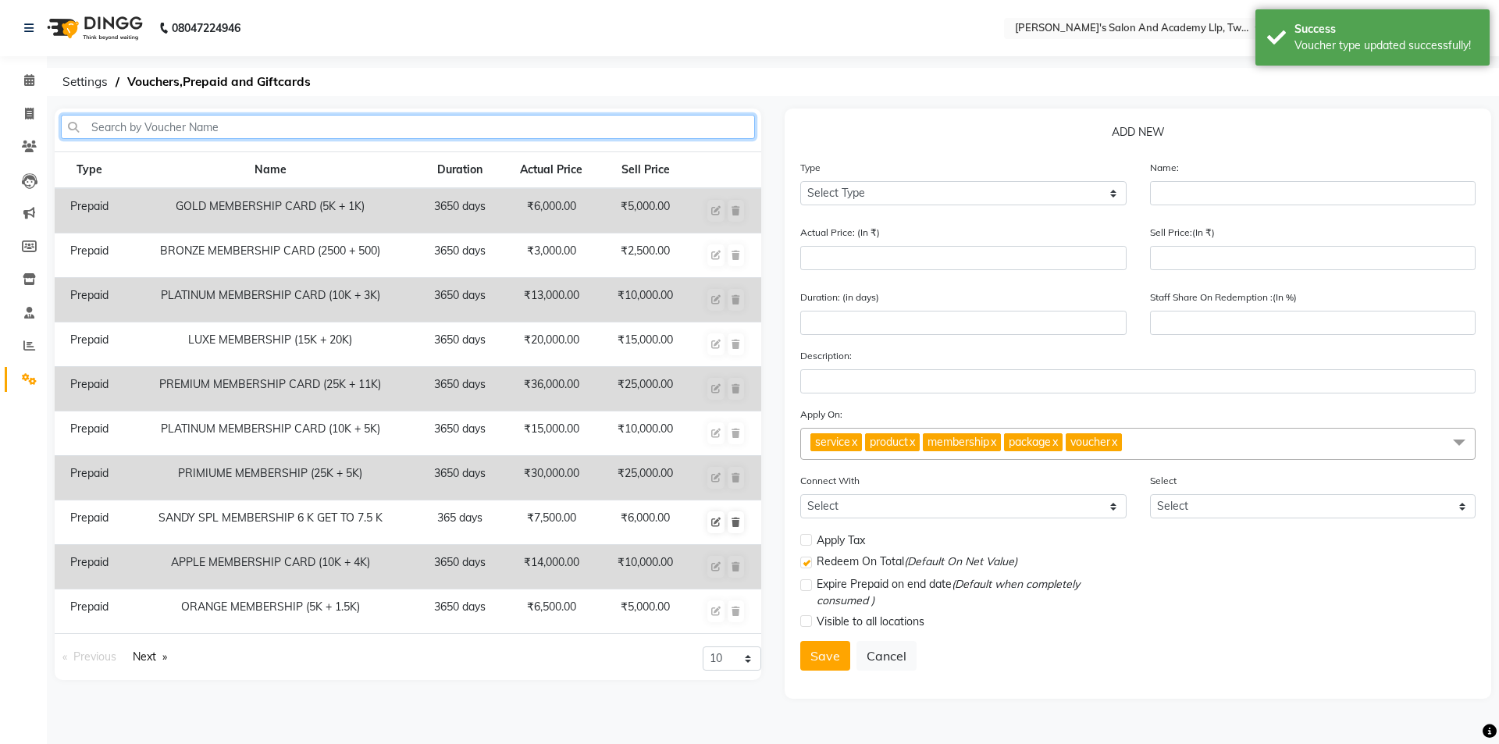
click at [258, 123] on input "text" at bounding box center [408, 127] width 694 height 24
paste input "SPL MEMBERSHIP TWINSTAR (7.5K + 3K)"
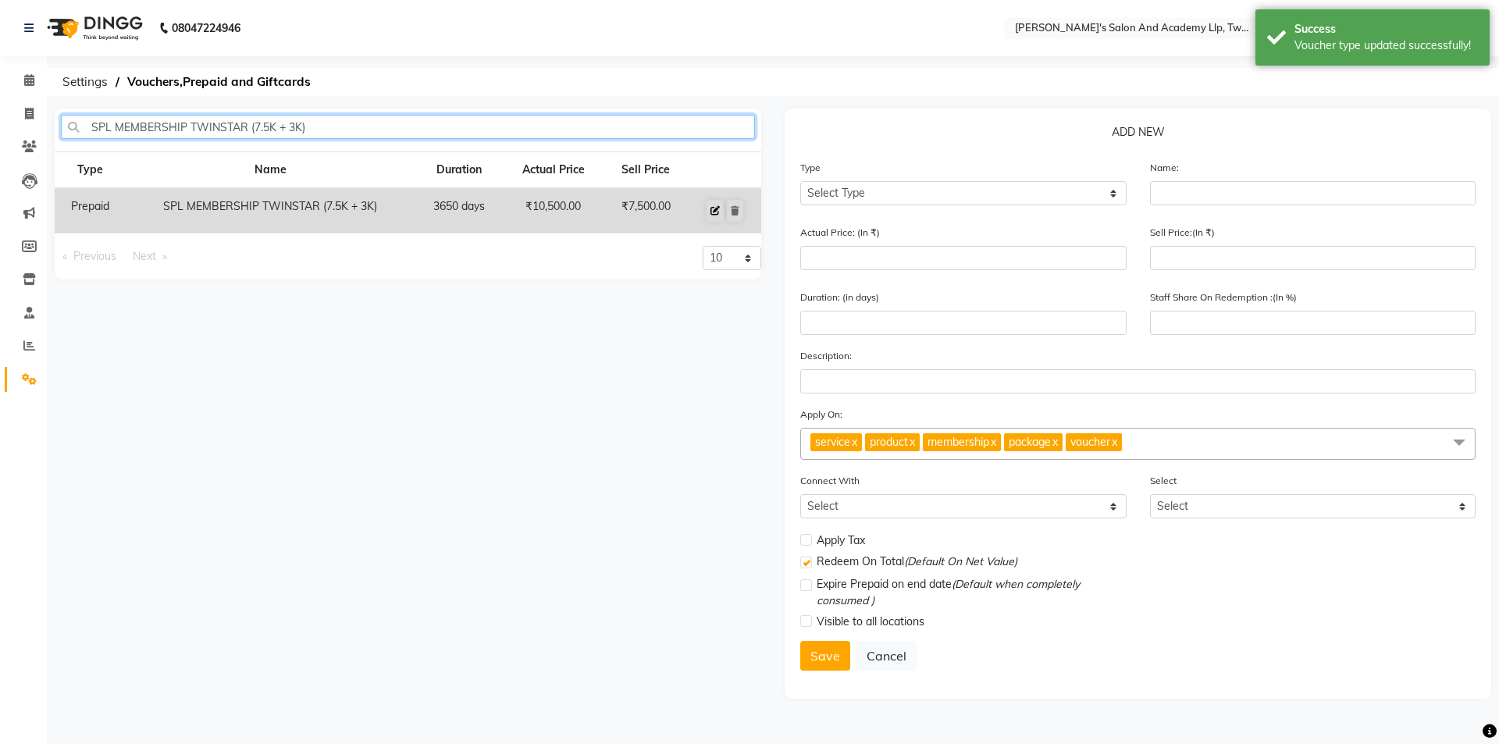
type input "SPL MEMBERSHIP TWINSTAR (7.5K + 3K)"
click at [720, 207] on button at bounding box center [714, 211] width 17 height 22
select select "P"
type input "SPL MEMBERSHIP TWINSTAR (7.5K + 3K)"
type input "10500"
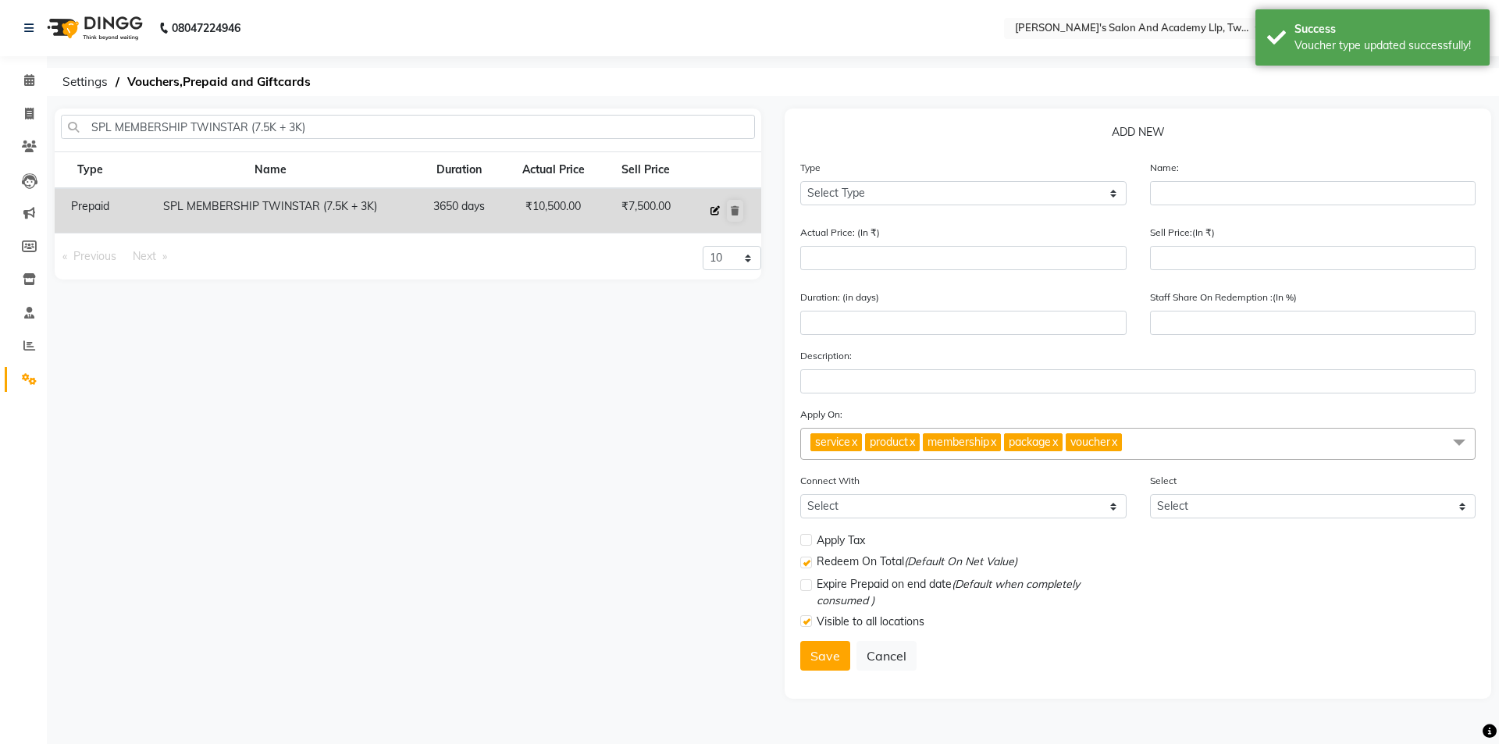
type input "7500"
type input "3650"
type input "71"
checkbox input "true"
click at [31, 115] on icon at bounding box center [29, 114] width 9 height 12
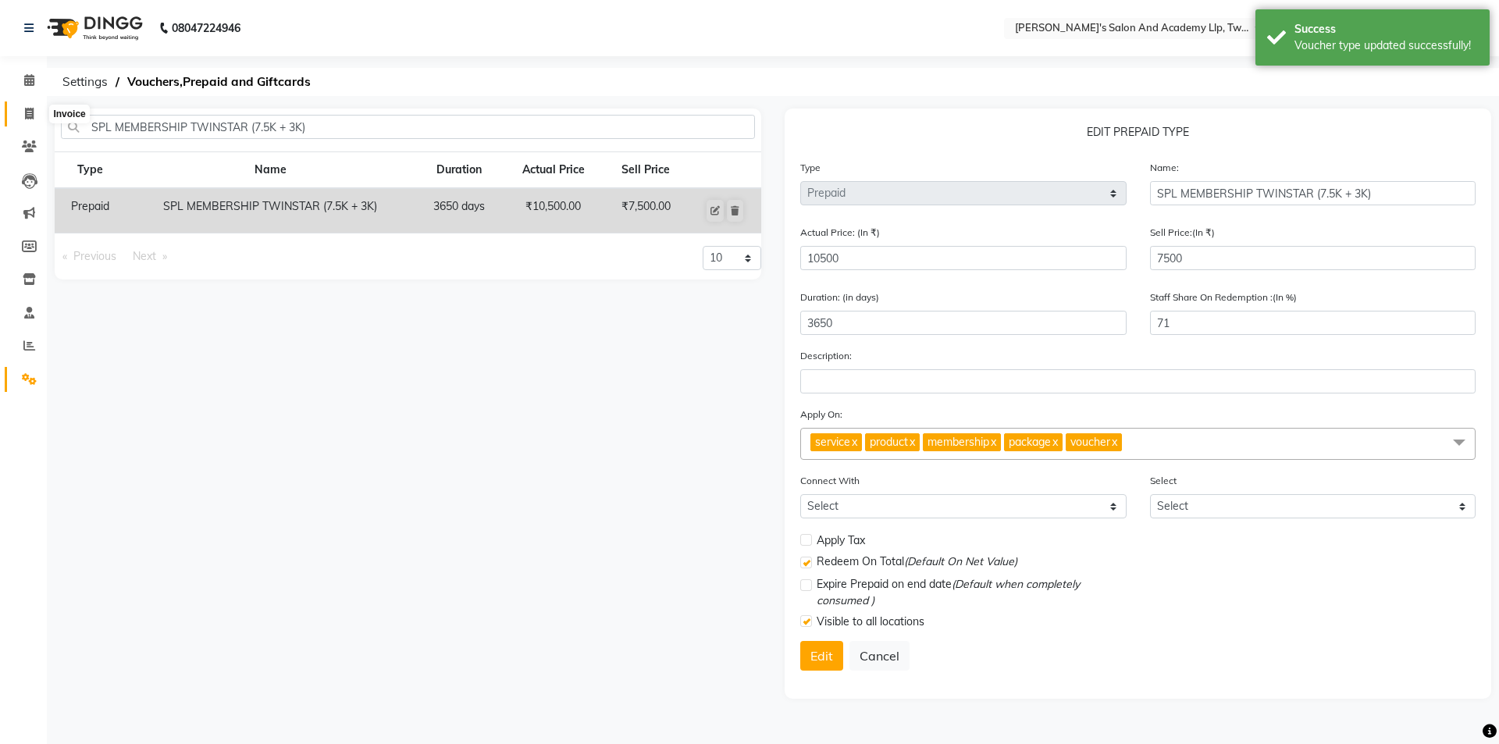
select select "service"
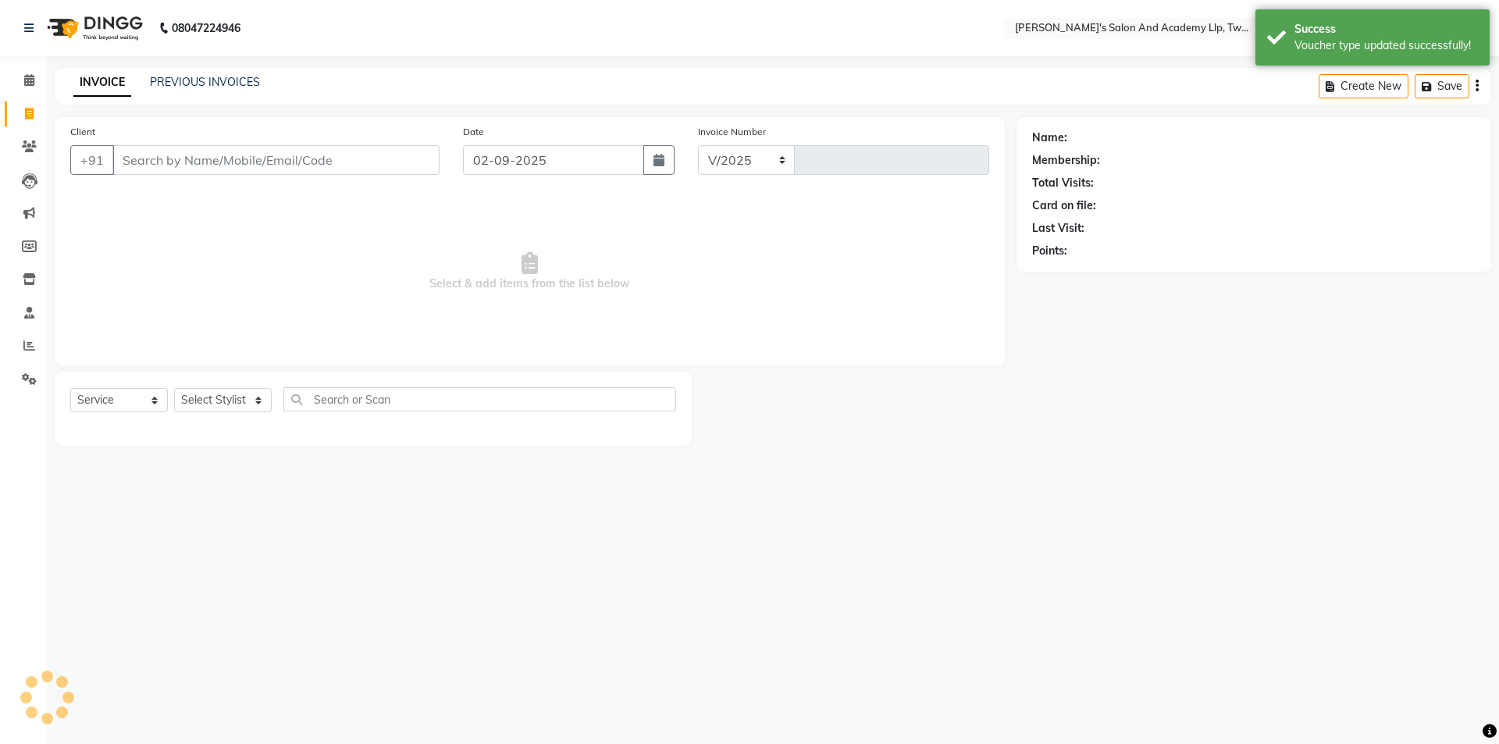
select select "6985"
type input "9491"
click at [161, 154] on input "Client" at bounding box center [275, 160] width 327 height 30
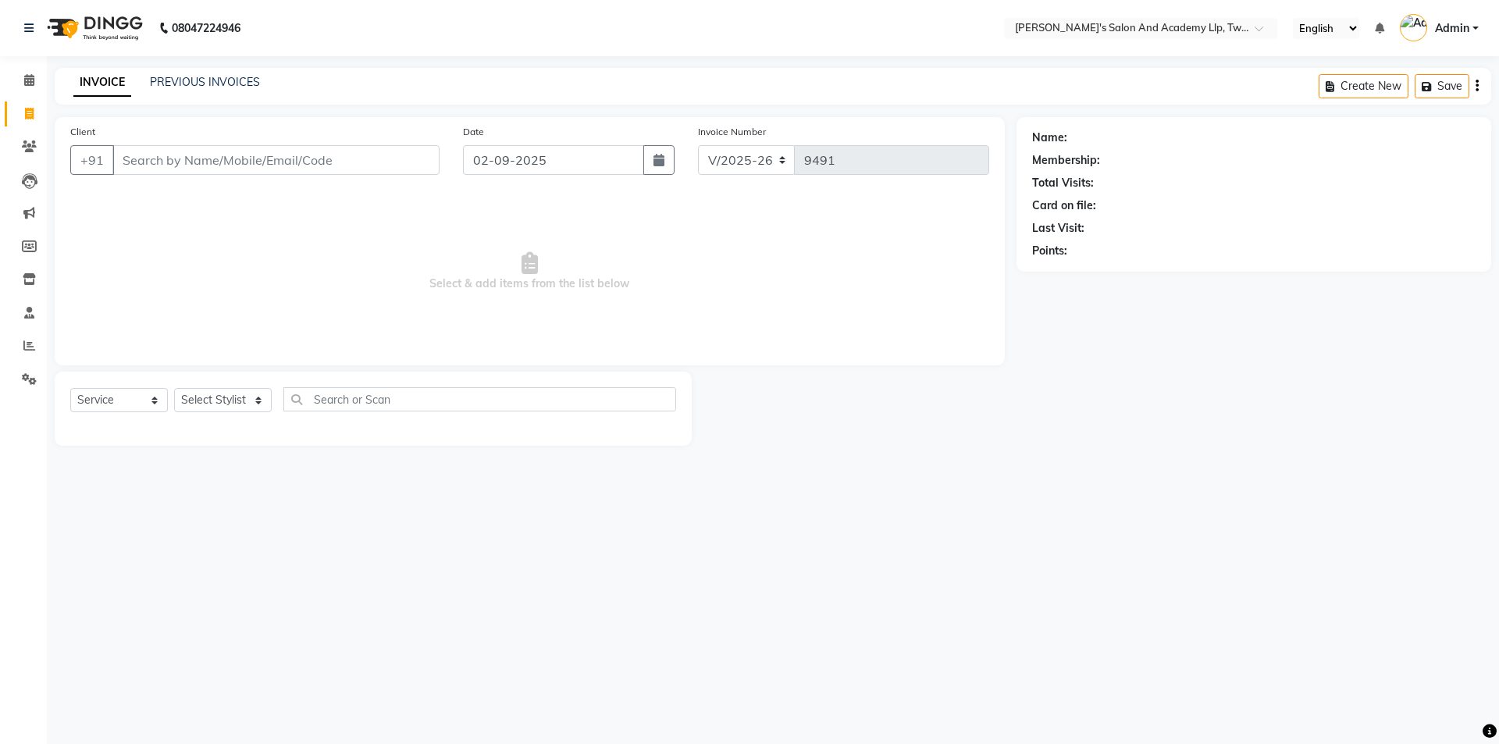
select select "membership"
click at [1140, 27] on input "text" at bounding box center [1125, 30] width 226 height 16
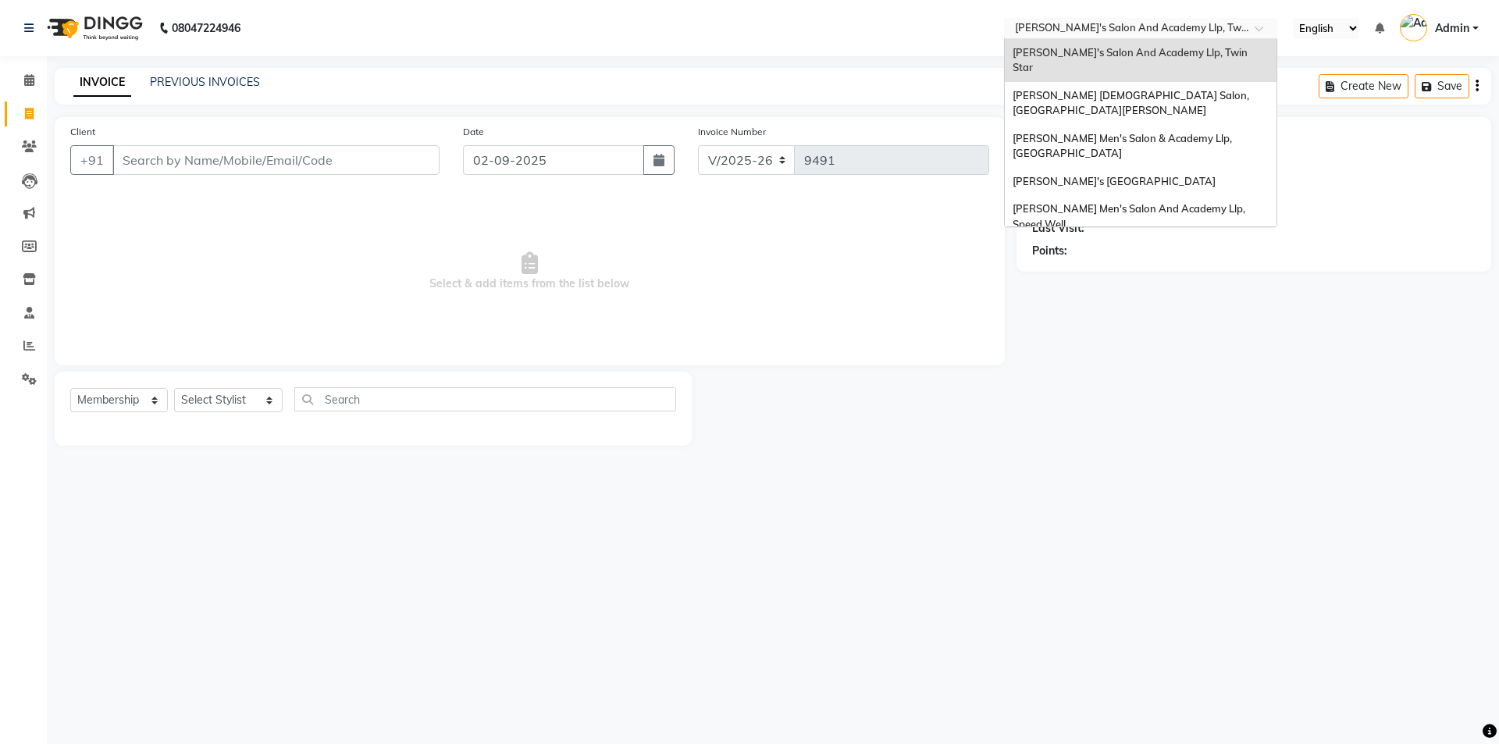
click at [1175, 245] on span "[PERSON_NAME]'s Salon And Academy Llp, [GEOGRAPHIC_DATA]" at bounding box center [1118, 259] width 212 height 28
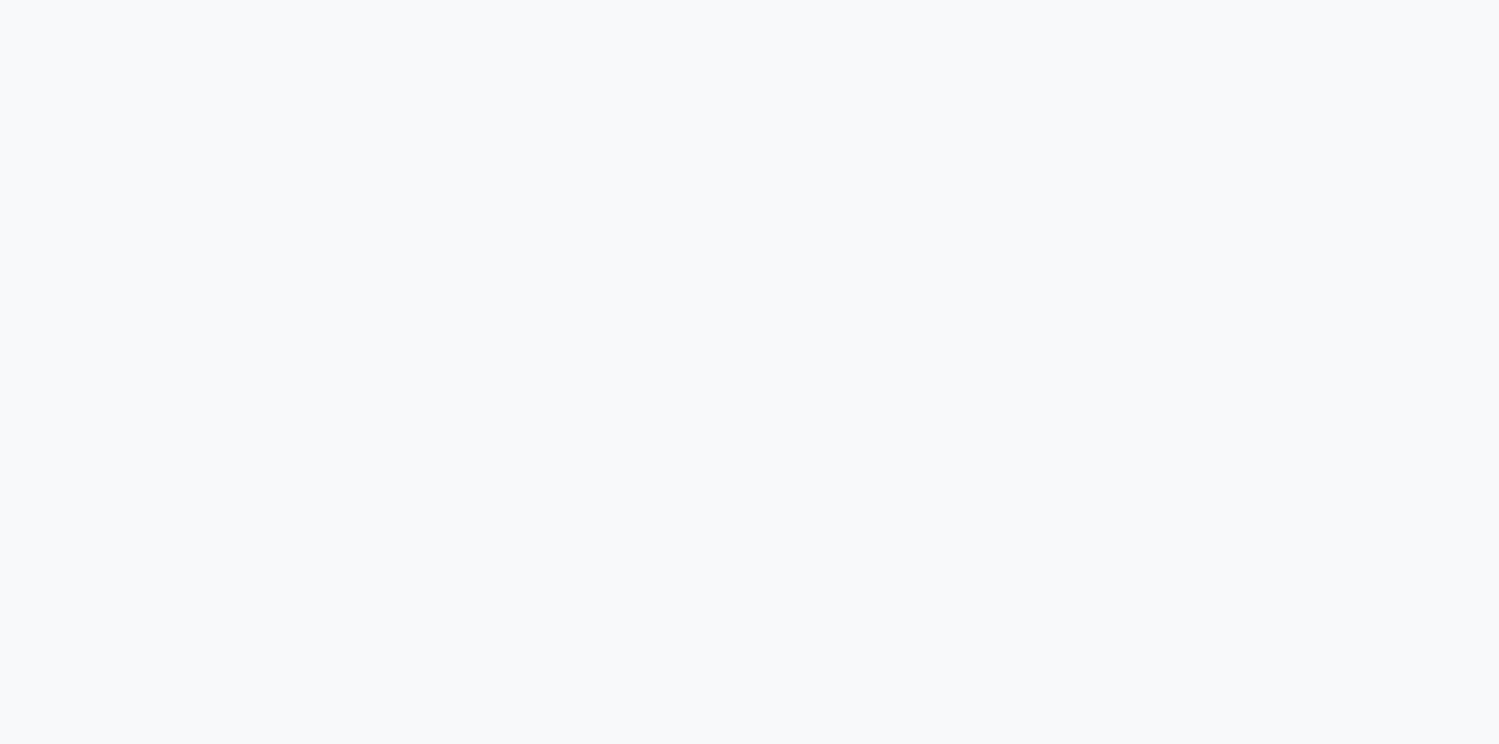
select select "service"
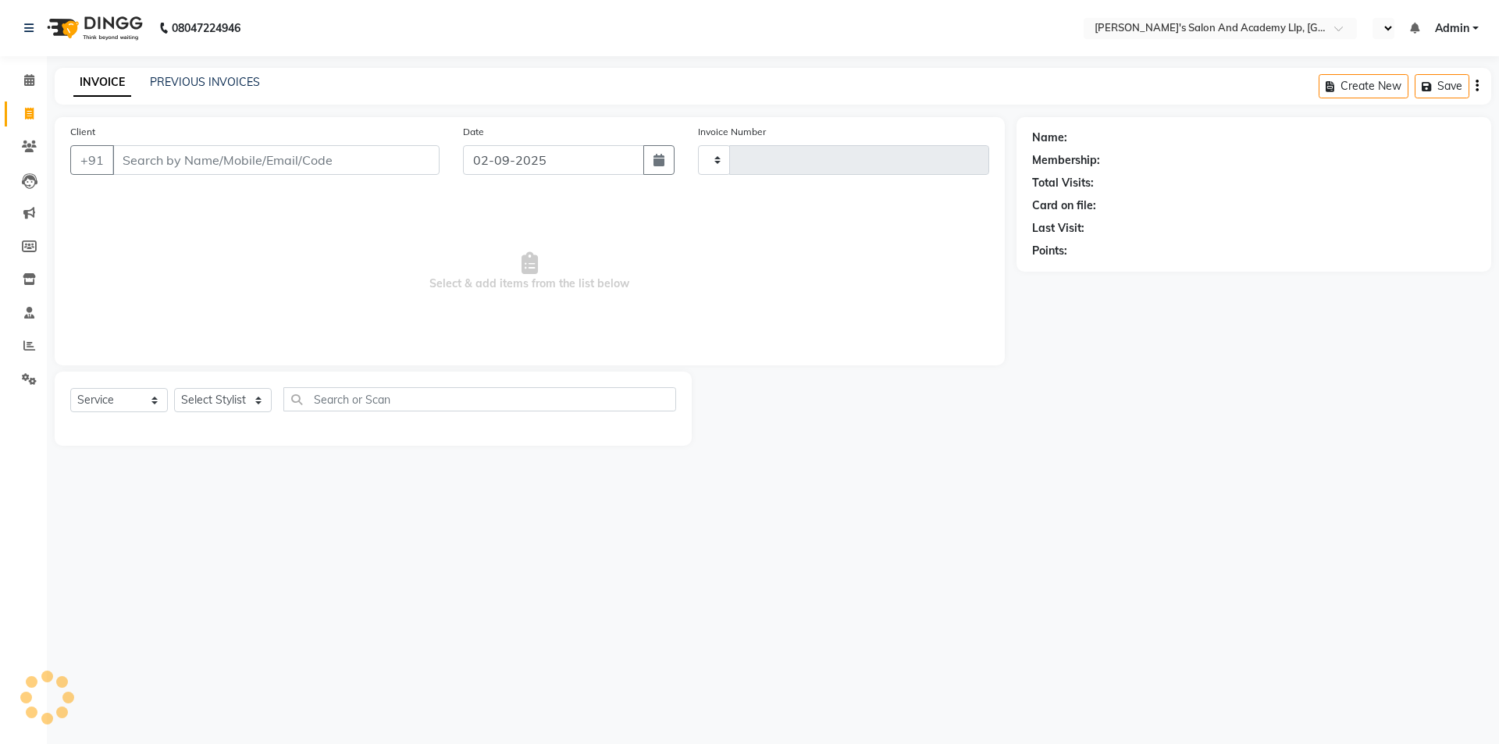
type input "11301"
select select "en"
select select "6983"
click at [261, 165] on input "Client" at bounding box center [275, 160] width 327 height 30
select select "membership"
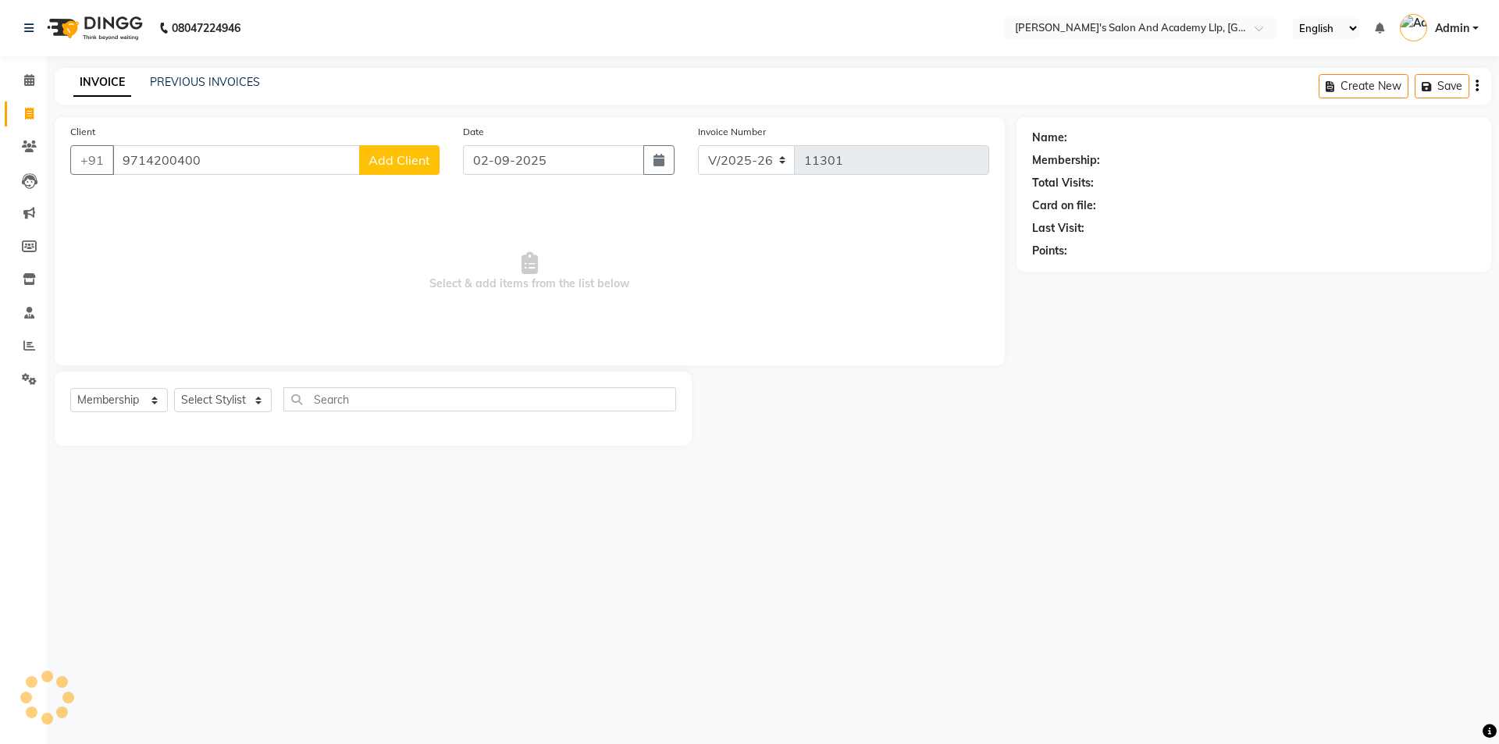
type input "9714200400"
